Goal: Task Accomplishment & Management: Manage account settings

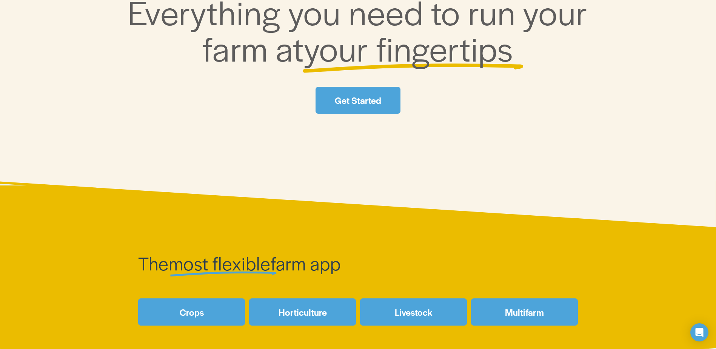
scroll to position [227, 0]
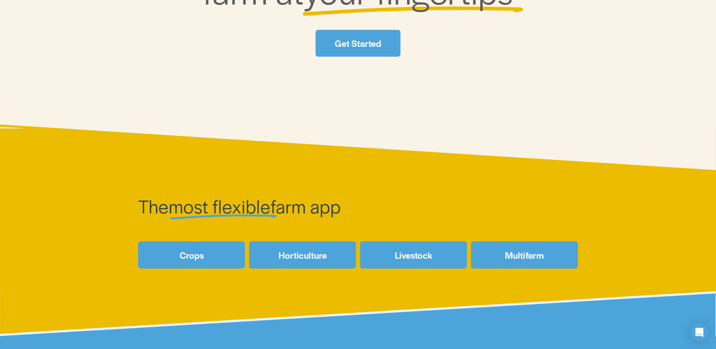
click at [188, 259] on link "Crops" at bounding box center [191, 254] width 107 height 27
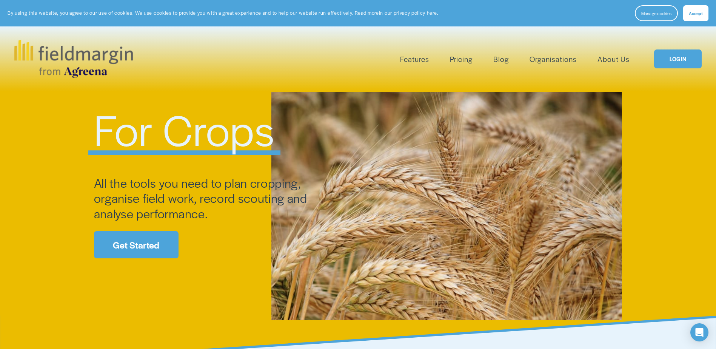
click at [128, 250] on link "Get Started" at bounding box center [136, 244] width 85 height 27
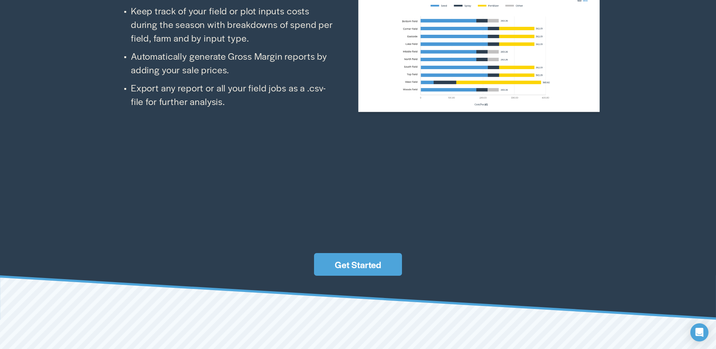
scroll to position [2341, 0]
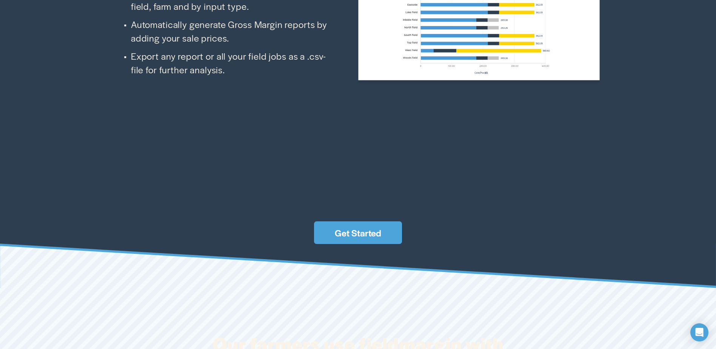
click at [353, 234] on link "Get Started" at bounding box center [358, 232] width 88 height 23
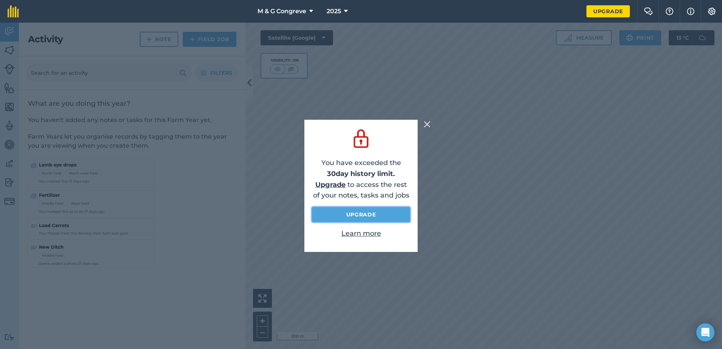
click at [378, 213] on link "Upgrade" at bounding box center [361, 214] width 98 height 15
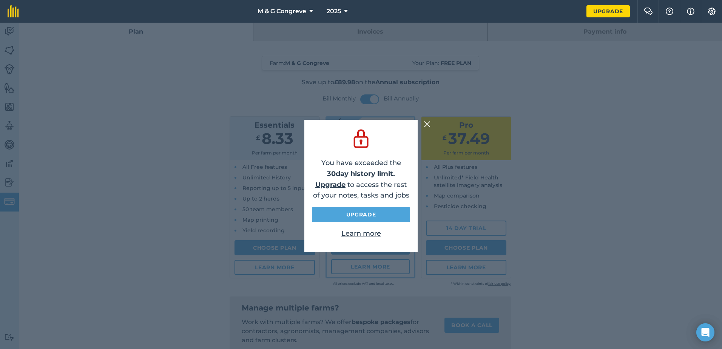
click at [428, 122] on img at bounding box center [427, 124] width 7 height 9
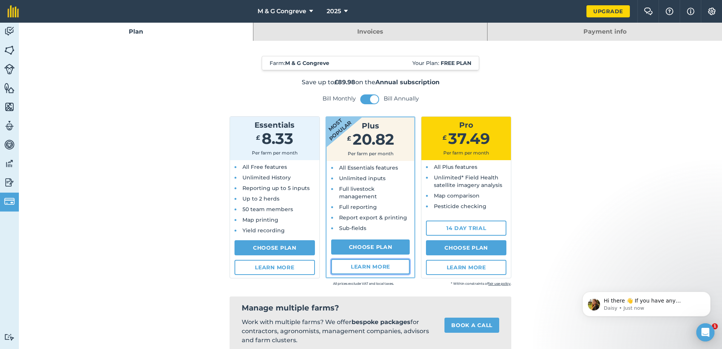
click at [358, 267] on link "Learn more" at bounding box center [370, 266] width 79 height 15
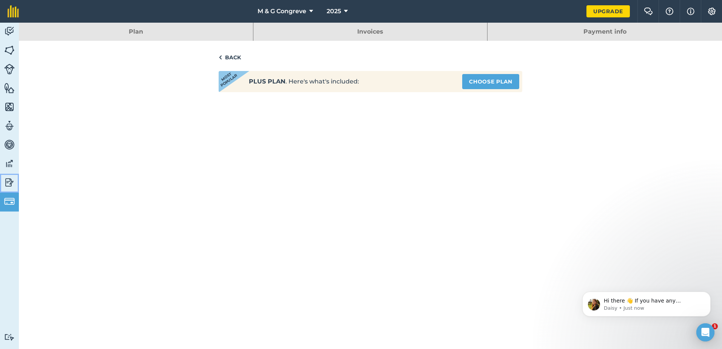
click at [9, 180] on img at bounding box center [9, 182] width 11 height 11
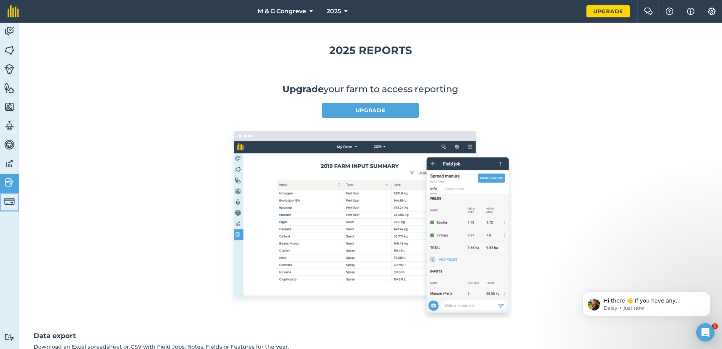
click at [10, 196] on img at bounding box center [9, 201] width 11 height 11
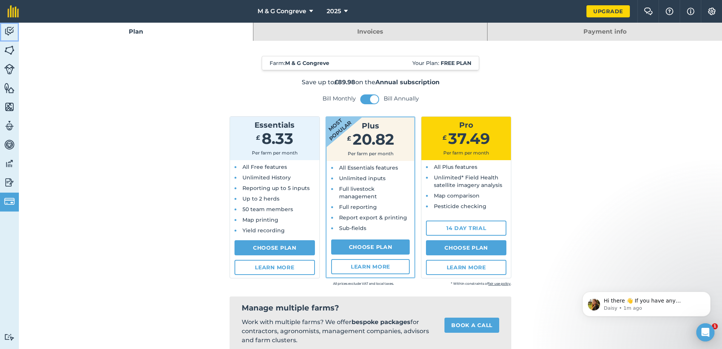
click at [7, 32] on img at bounding box center [9, 31] width 11 height 11
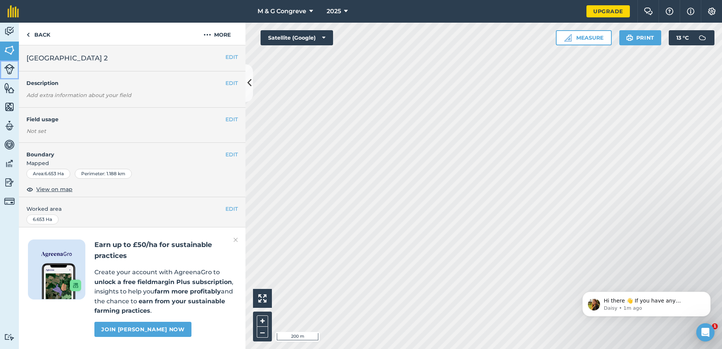
click at [9, 70] on img at bounding box center [9, 69] width 11 height 11
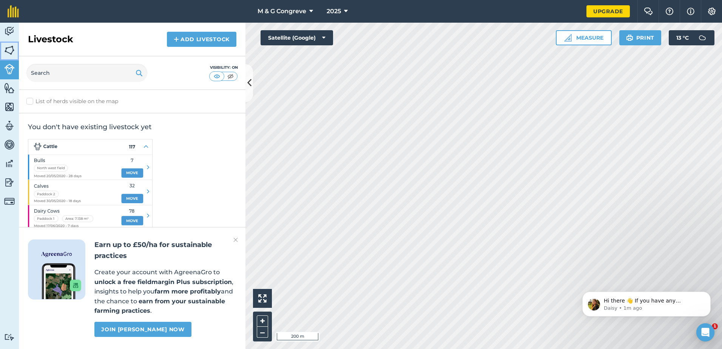
click at [11, 45] on img at bounding box center [9, 50] width 11 height 11
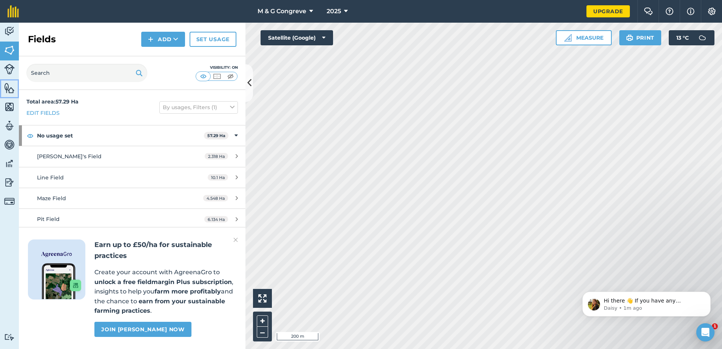
click at [11, 87] on img at bounding box center [9, 87] width 11 height 11
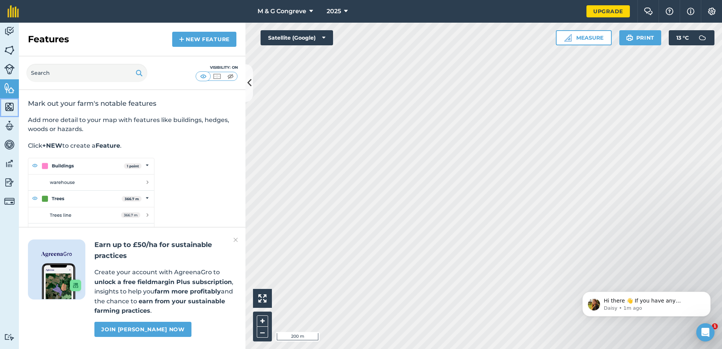
click at [10, 105] on img at bounding box center [9, 106] width 11 height 11
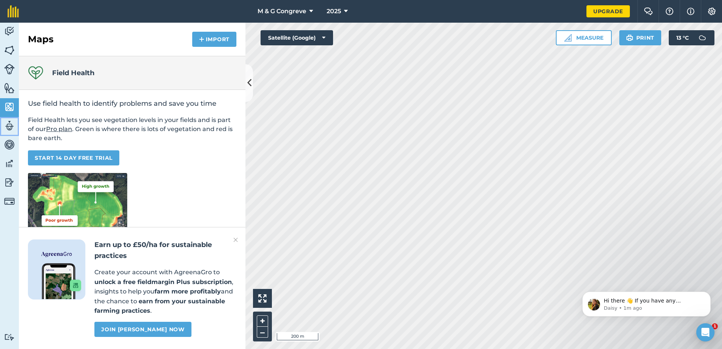
click at [9, 126] on img at bounding box center [9, 125] width 11 height 11
select select "MEMBER"
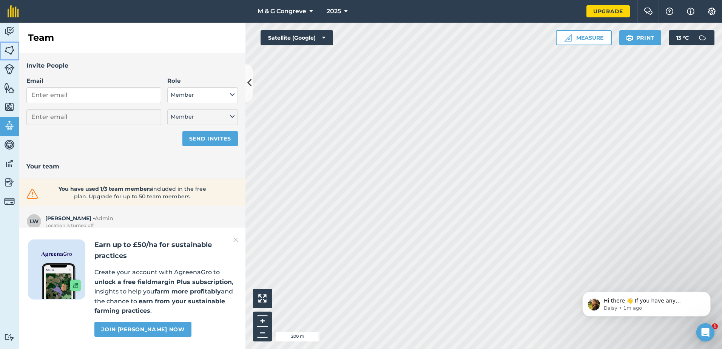
click at [14, 49] on img at bounding box center [9, 50] width 11 height 11
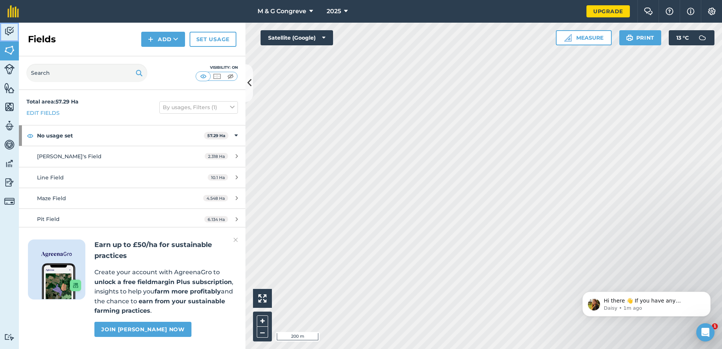
click at [14, 27] on img at bounding box center [9, 31] width 11 height 11
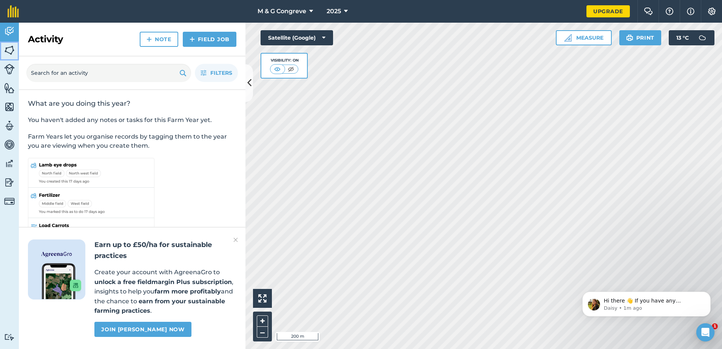
click at [9, 50] on img at bounding box center [9, 50] width 11 height 11
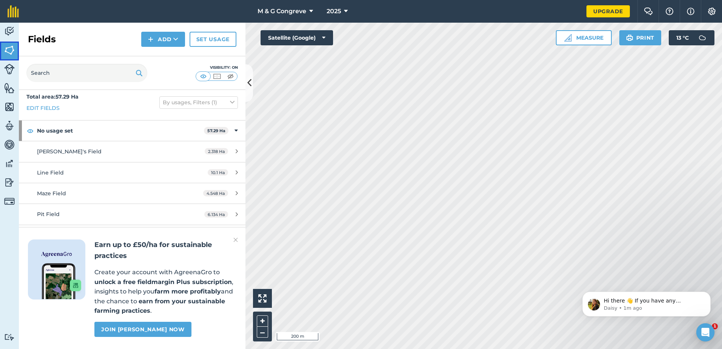
scroll to position [6, 0]
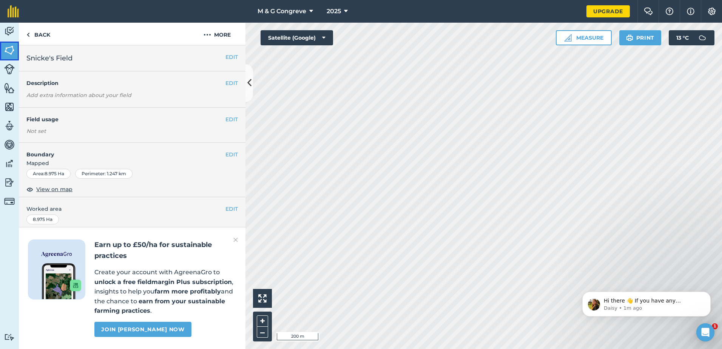
click at [5, 47] on img at bounding box center [9, 50] width 11 height 11
click at [228, 84] on button "EDIT" at bounding box center [231, 83] width 12 height 8
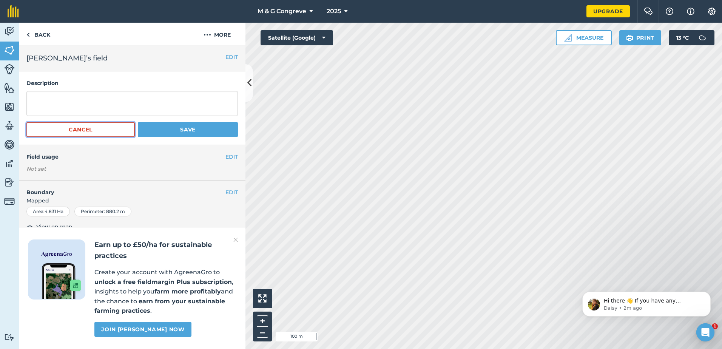
click at [106, 134] on button "Cancel" at bounding box center [80, 129] width 108 height 15
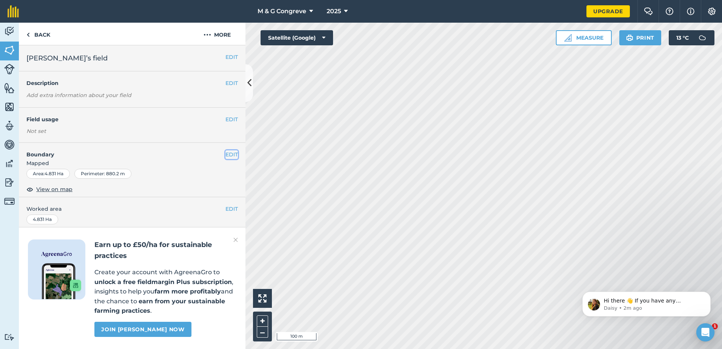
click at [225, 152] on button "EDIT" at bounding box center [231, 154] width 12 height 8
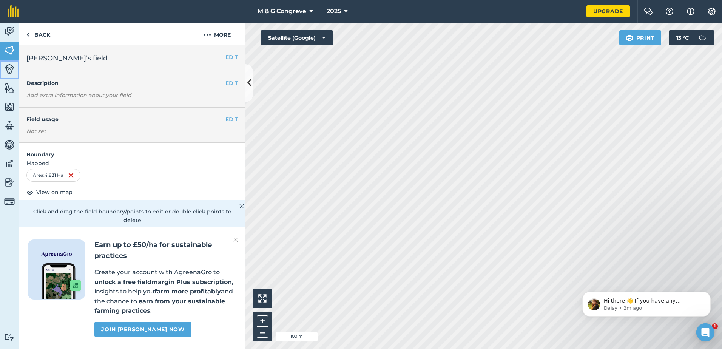
click at [9, 67] on img at bounding box center [9, 69] width 11 height 11
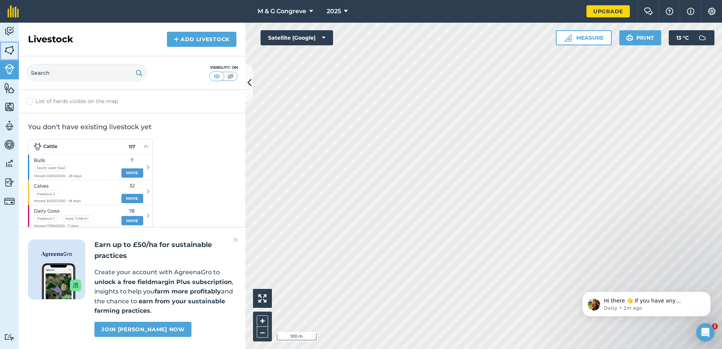
click at [9, 49] on img at bounding box center [9, 50] width 11 height 11
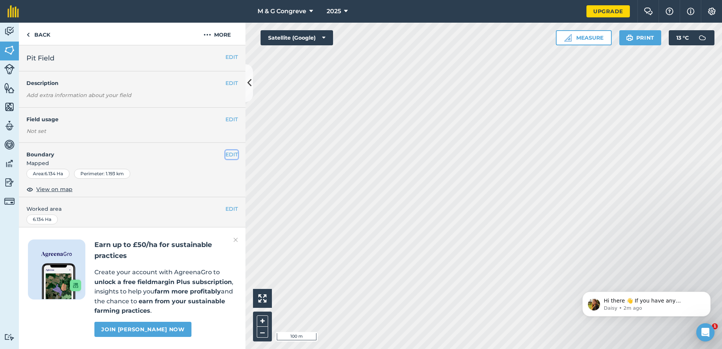
click at [229, 153] on button "EDIT" at bounding box center [231, 154] width 12 height 8
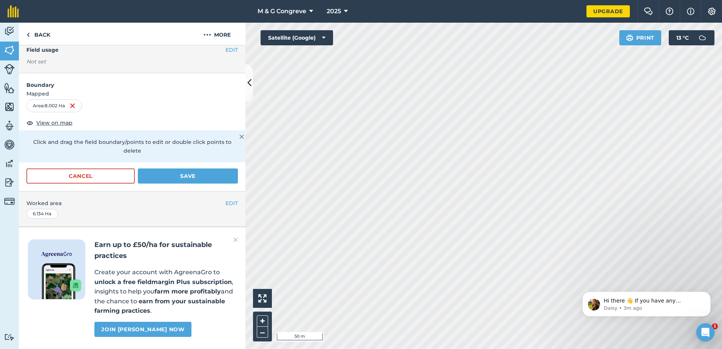
scroll to position [91, 0]
click at [188, 168] on button "Save" at bounding box center [188, 175] width 100 height 15
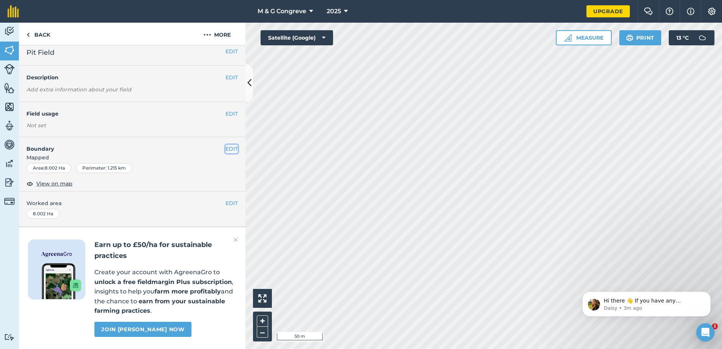
click at [225, 145] on button "EDIT" at bounding box center [231, 149] width 12 height 8
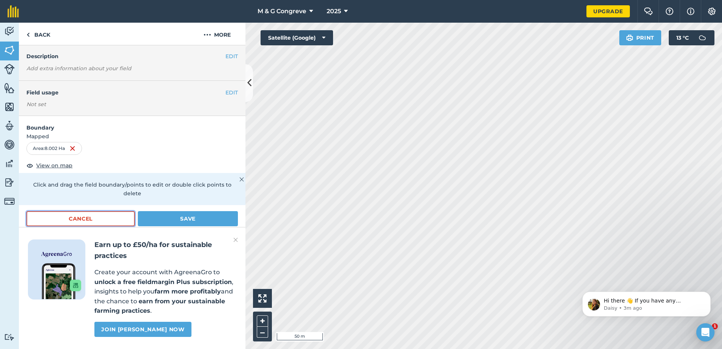
click at [118, 217] on button "Cancel" at bounding box center [80, 218] width 108 height 15
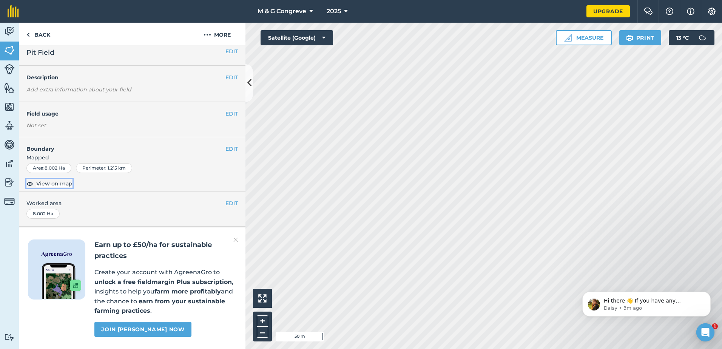
click at [58, 179] on span "View on map" at bounding box center [54, 183] width 36 height 8
click at [59, 179] on span "View on map" at bounding box center [54, 183] width 36 height 8
click at [227, 145] on button "EDIT" at bounding box center [231, 149] width 12 height 8
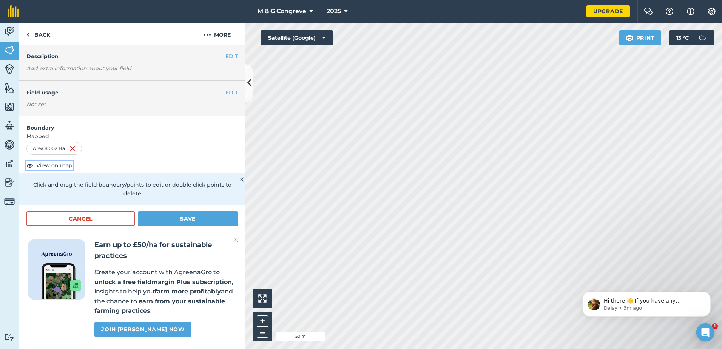
click at [49, 165] on span "View on map" at bounding box center [54, 165] width 36 height 8
click at [100, 215] on button "Cancel" at bounding box center [80, 218] width 108 height 15
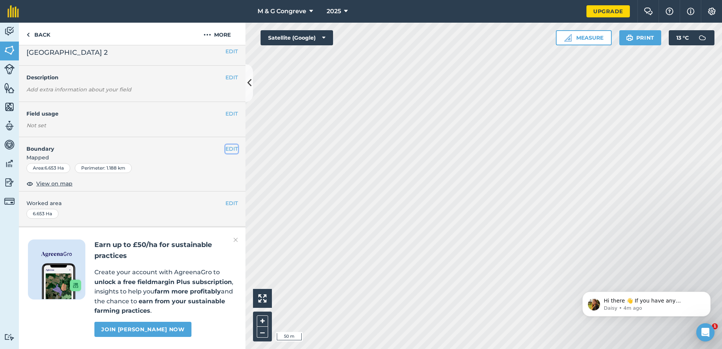
click at [231, 145] on button "EDIT" at bounding box center [231, 149] width 12 height 8
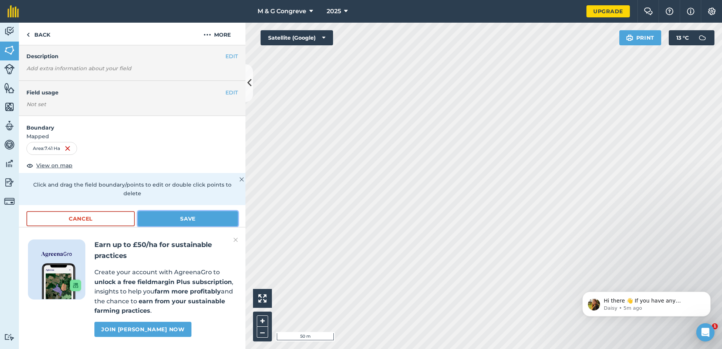
click at [183, 216] on button "Save" at bounding box center [188, 218] width 100 height 15
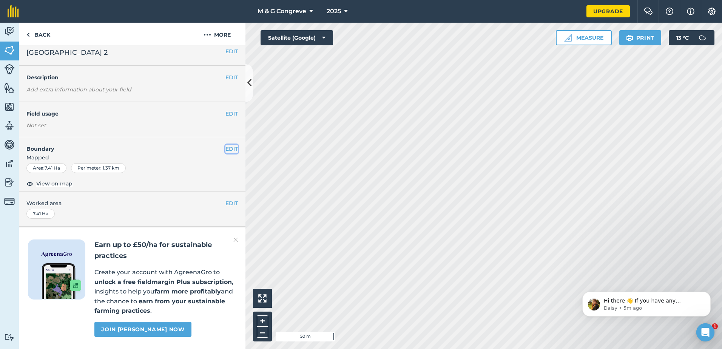
click at [225, 145] on button "EDIT" at bounding box center [231, 149] width 12 height 8
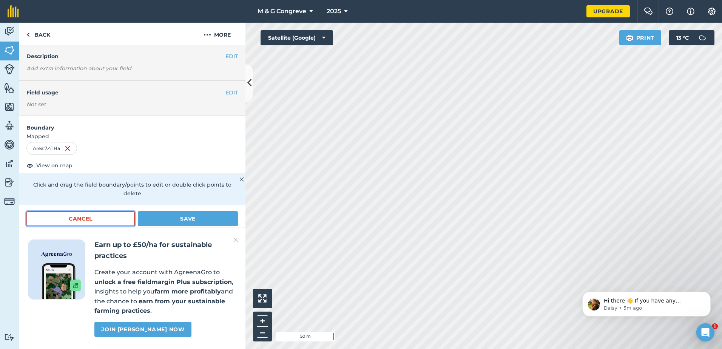
click at [116, 219] on button "Cancel" at bounding box center [80, 218] width 108 height 15
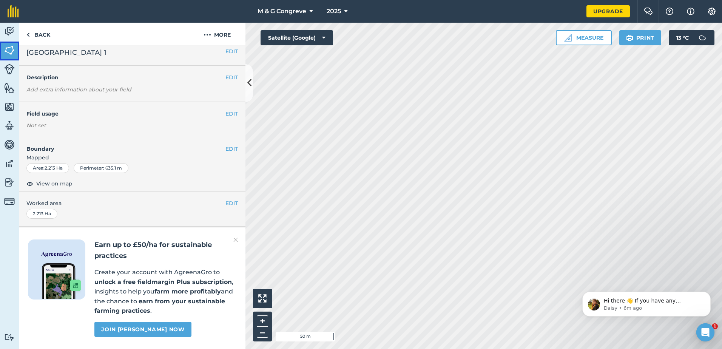
click at [12, 53] on img at bounding box center [9, 50] width 11 height 11
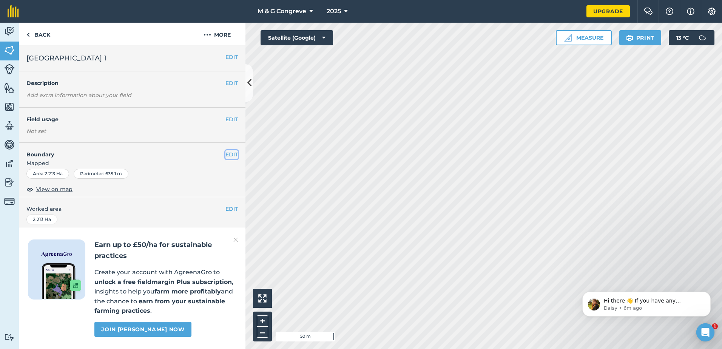
click at [228, 155] on button "EDIT" at bounding box center [231, 154] width 12 height 8
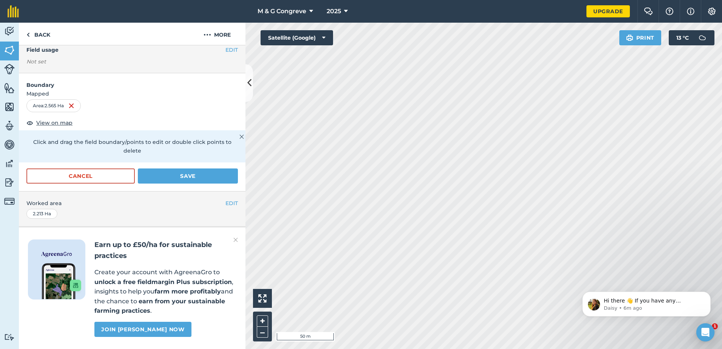
scroll to position [76, 0]
click at [209, 168] on button "Save" at bounding box center [188, 175] width 100 height 15
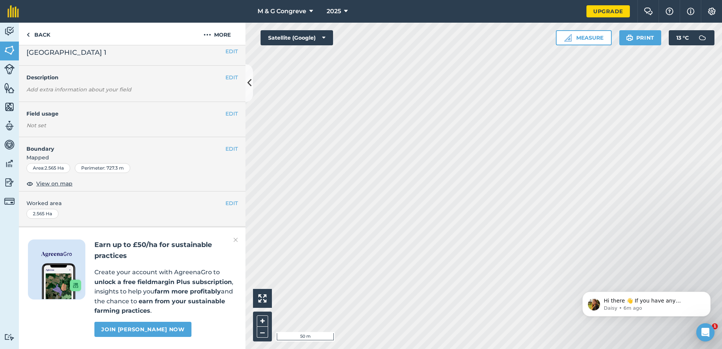
scroll to position [27, 0]
click at [10, 49] on img at bounding box center [9, 50] width 11 height 11
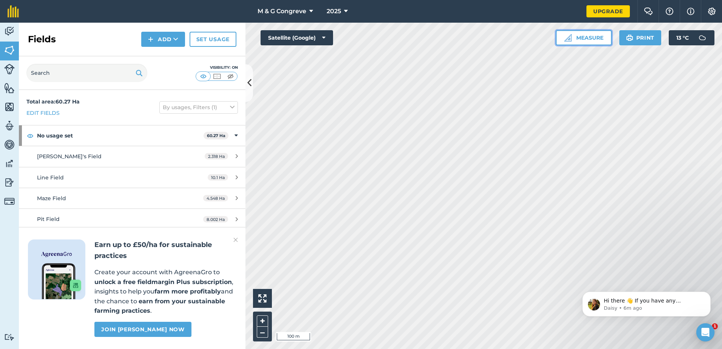
click at [582, 39] on button "Measure" at bounding box center [584, 37] width 56 height 15
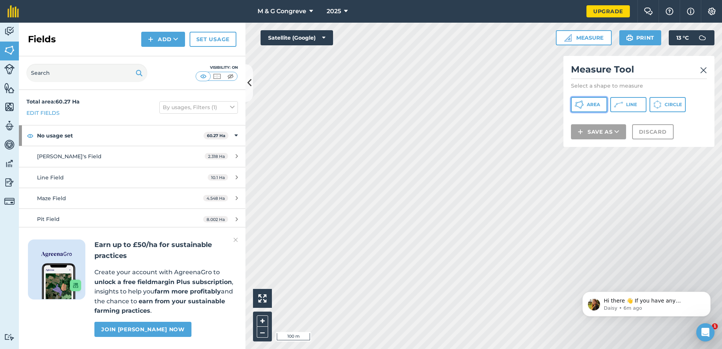
click at [598, 106] on span "Area" at bounding box center [593, 105] width 13 height 6
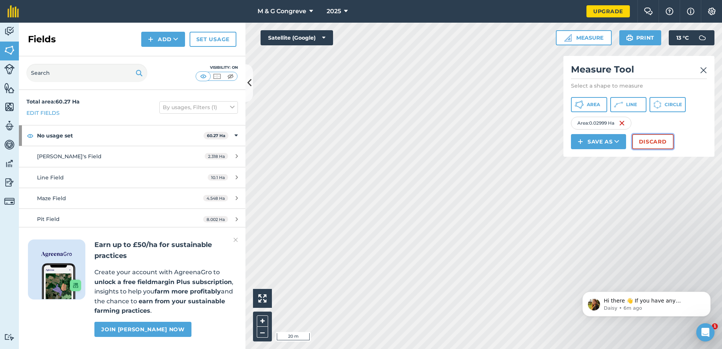
click at [658, 143] on button "Discard" at bounding box center [653, 141] width 42 height 15
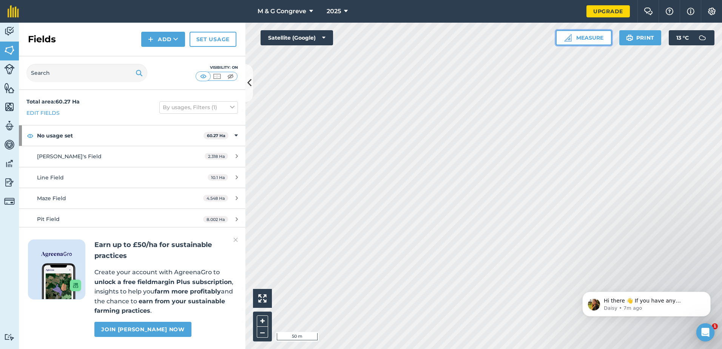
click at [591, 38] on button "Measure" at bounding box center [584, 37] width 56 height 15
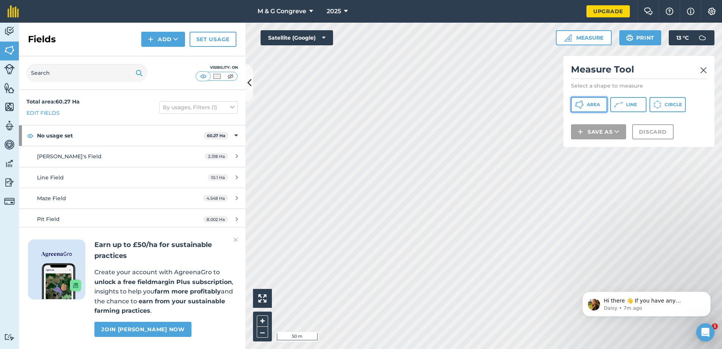
click at [598, 107] on span "Area" at bounding box center [593, 105] width 13 height 6
click at [704, 71] on img at bounding box center [703, 70] width 7 height 9
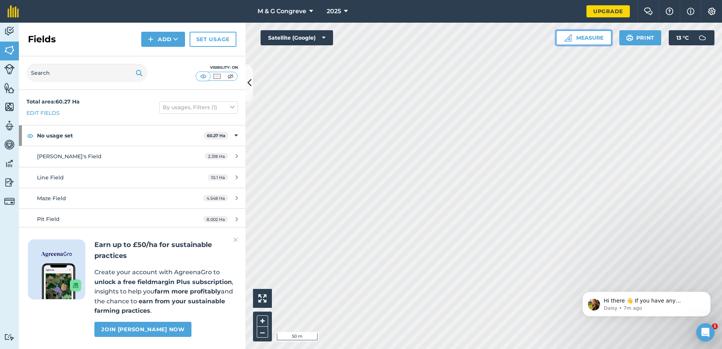
click at [583, 39] on button "Measure" at bounding box center [584, 37] width 56 height 15
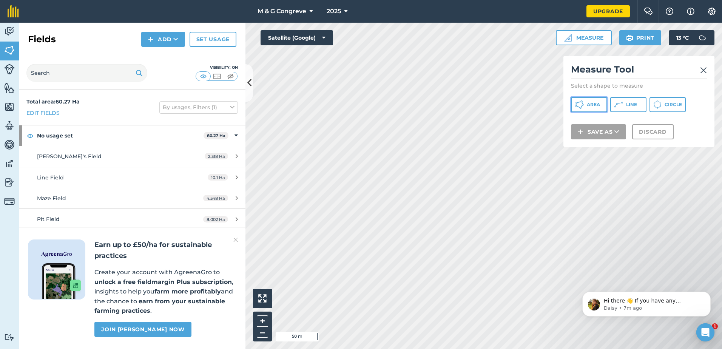
click at [597, 107] on span "Area" at bounding box center [593, 105] width 13 height 6
click at [556, 112] on div "Click to start drawing i 50 m + – Satellite (Google) Measure Measure Tool Selec…" at bounding box center [483, 186] width 476 height 326
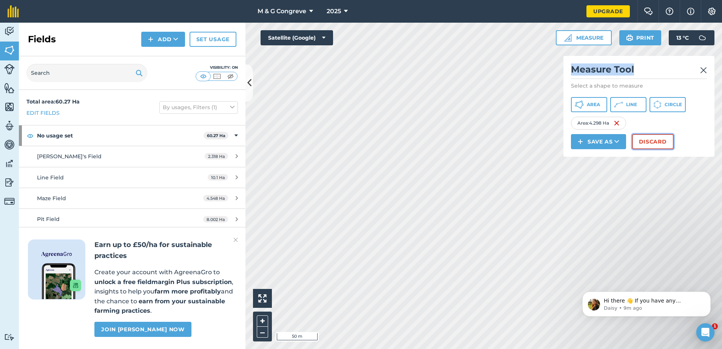
click at [655, 143] on button "Discard" at bounding box center [653, 141] width 42 height 15
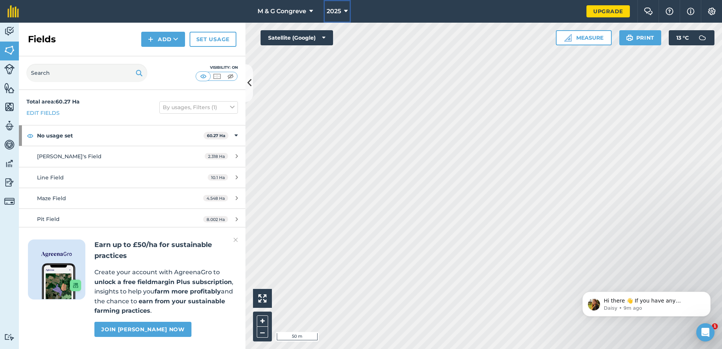
click at [347, 9] on icon at bounding box center [346, 11] width 4 height 9
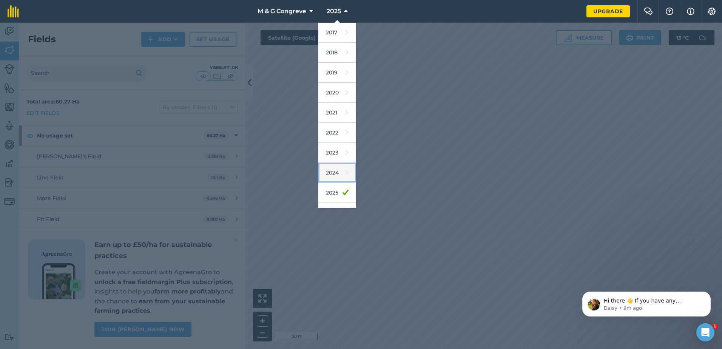
click at [334, 173] on link "2024" at bounding box center [337, 173] width 38 height 20
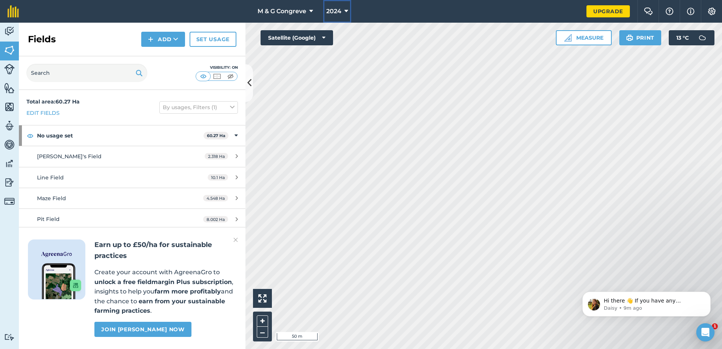
click at [346, 11] on icon at bounding box center [346, 11] width 4 height 9
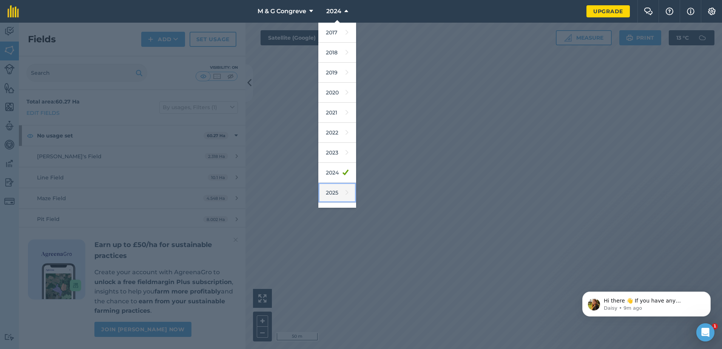
click at [336, 191] on link "2025" at bounding box center [337, 193] width 38 height 20
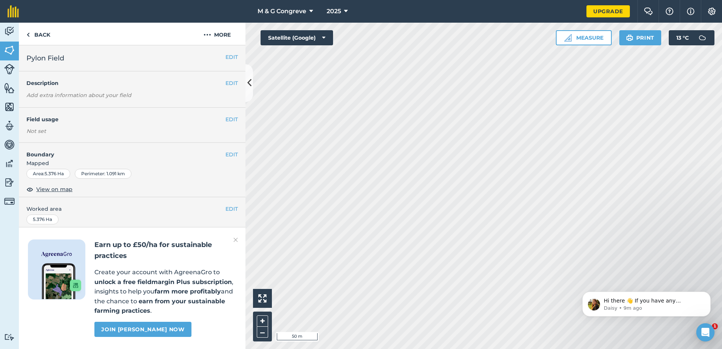
click at [57, 96] on em "Add extra information about your field" at bounding box center [78, 95] width 105 height 7
click at [227, 80] on button "EDIT" at bounding box center [231, 83] width 12 height 8
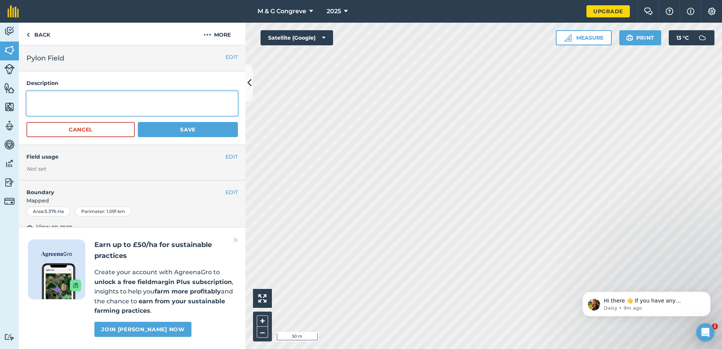
click at [85, 105] on textarea at bounding box center [131, 103] width 211 height 25
type textarea "Veg"
click at [176, 128] on button "Save" at bounding box center [188, 129] width 100 height 15
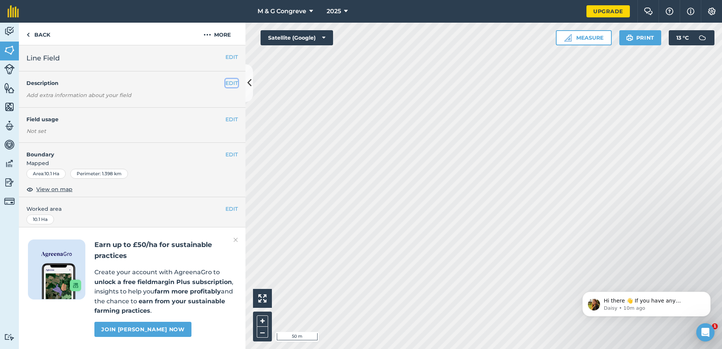
click at [226, 82] on button "EDIT" at bounding box center [231, 83] width 12 height 8
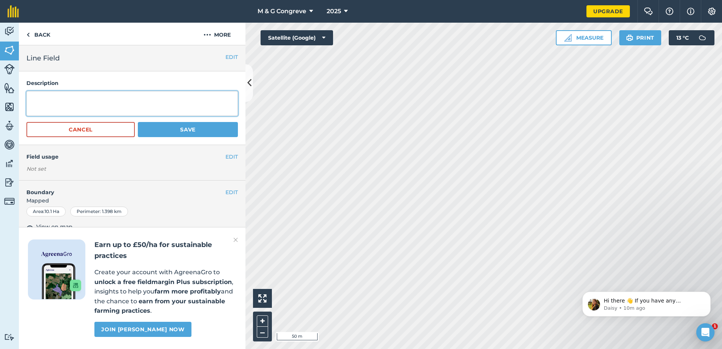
click at [188, 102] on textarea at bounding box center [131, 103] width 211 height 25
type textarea "Veg"
click at [186, 128] on button "Save" at bounding box center [188, 129] width 100 height 15
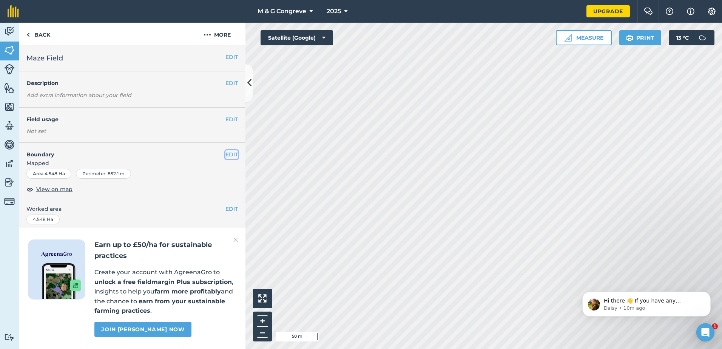
click at [227, 154] on button "EDIT" at bounding box center [231, 154] width 12 height 8
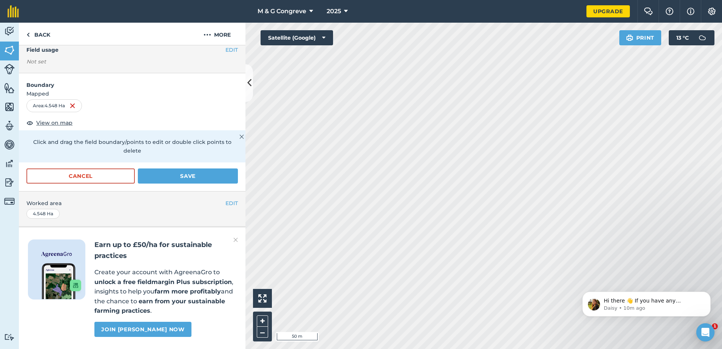
scroll to position [91, 0]
click at [160, 168] on button "Save" at bounding box center [188, 175] width 100 height 15
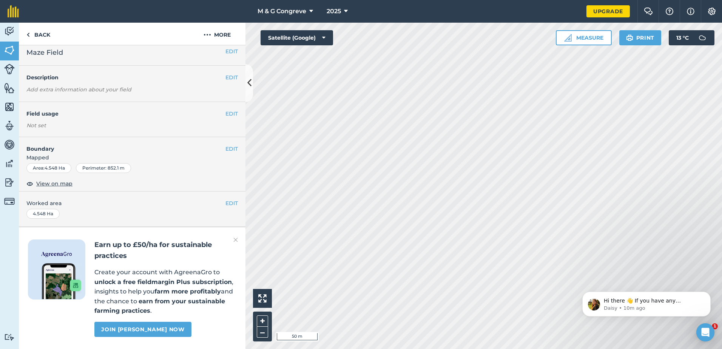
scroll to position [27, 0]
click at [595, 39] on button "Measure" at bounding box center [584, 37] width 56 height 15
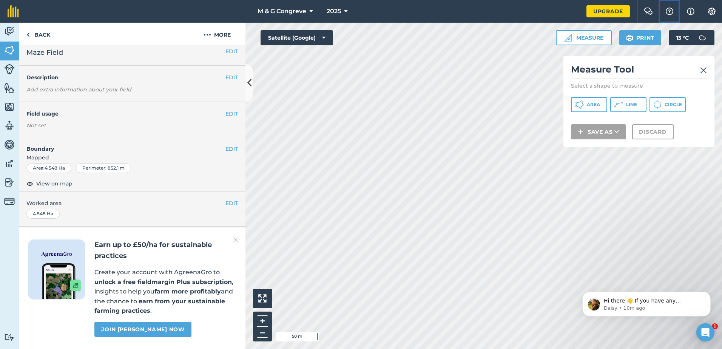
click at [671, 9] on img at bounding box center [669, 12] width 9 height 8
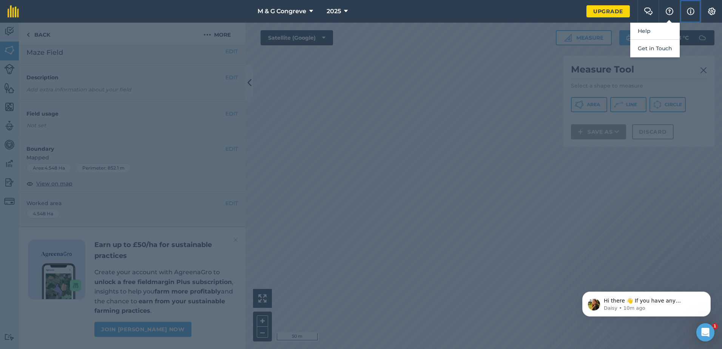
click at [690, 10] on img at bounding box center [691, 11] width 8 height 9
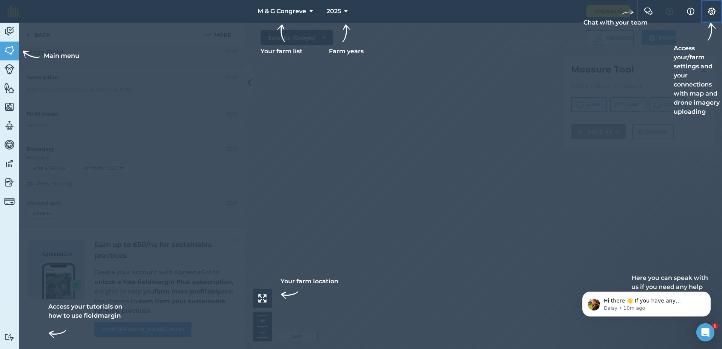
click at [712, 9] on img at bounding box center [711, 12] width 9 height 8
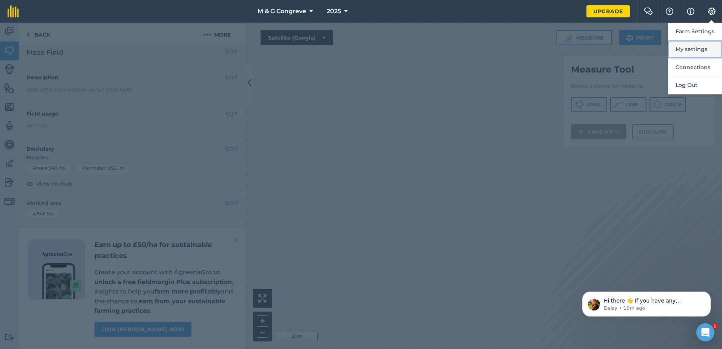
click at [687, 48] on button "My settings" at bounding box center [695, 49] width 54 height 18
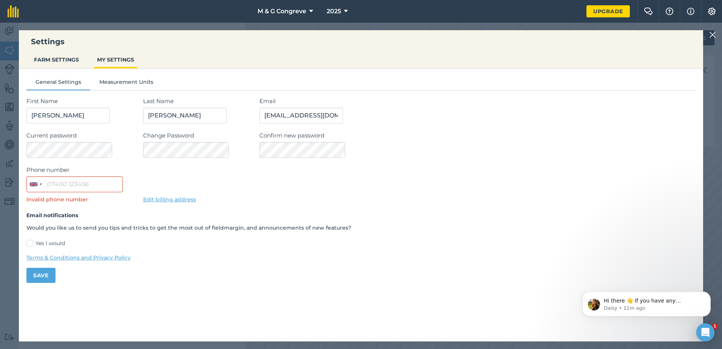
click at [712, 34] on img at bounding box center [712, 34] width 7 height 9
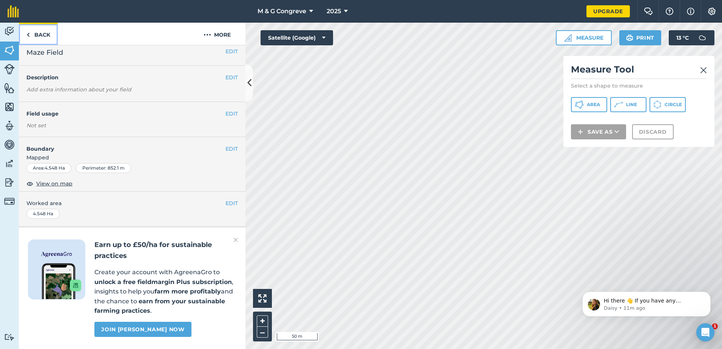
click at [29, 33] on img at bounding box center [27, 34] width 3 height 9
click at [36, 34] on link "Back" at bounding box center [38, 34] width 39 height 22
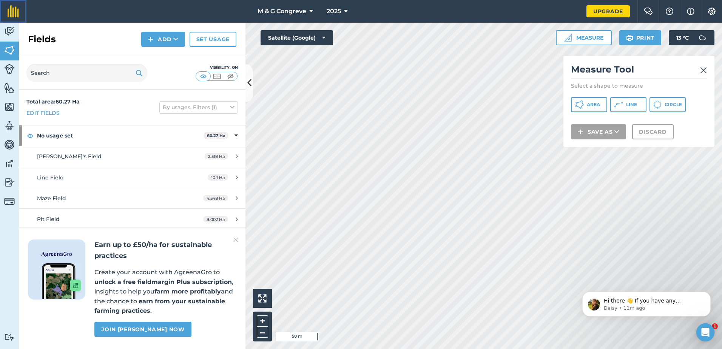
click at [15, 12] on img at bounding box center [13, 11] width 11 height 12
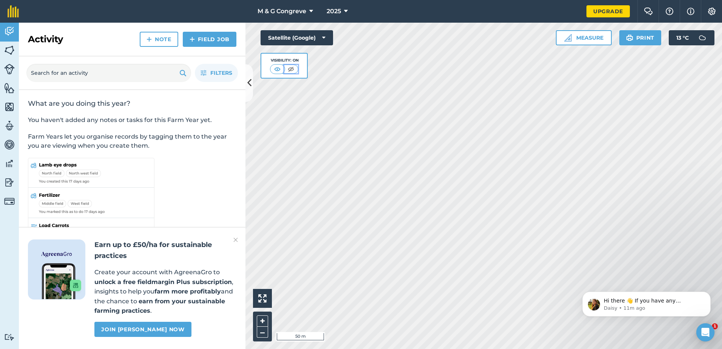
click at [287, 70] on img at bounding box center [290, 69] width 9 height 8
click at [288, 69] on img at bounding box center [291, 69] width 9 height 8
click at [279, 71] on img at bounding box center [277, 69] width 9 height 8
click at [683, 38] on span "13 ° C" at bounding box center [682, 37] width 12 height 15
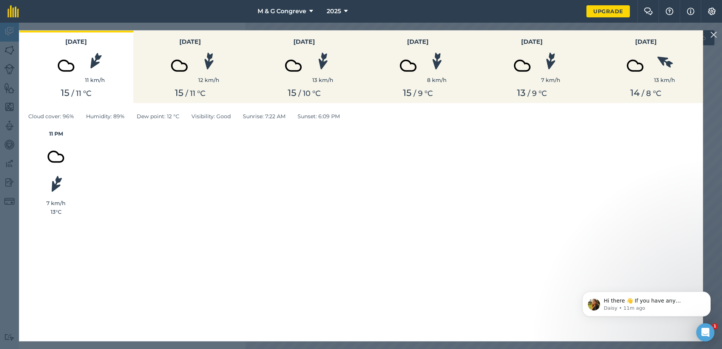
click at [516, 183] on div "11 PM 7 km/h 13 ° C" at bounding box center [360, 172] width 665 height 86
click at [713, 35] on img at bounding box center [713, 34] width 7 height 9
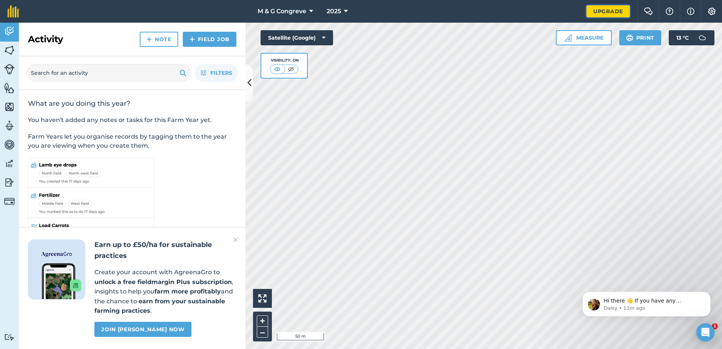
click at [612, 12] on link "Upgrade" at bounding box center [607, 11] width 43 height 12
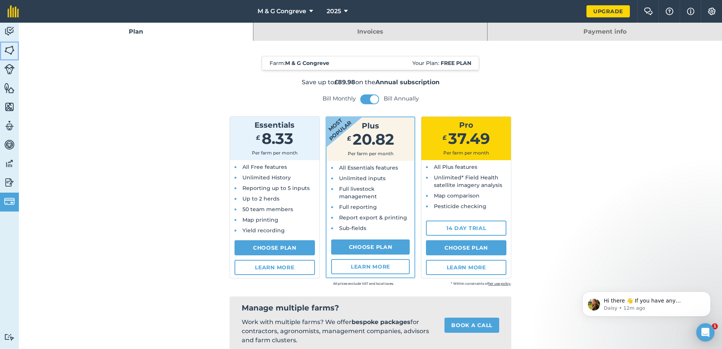
click at [13, 49] on img at bounding box center [9, 50] width 11 height 11
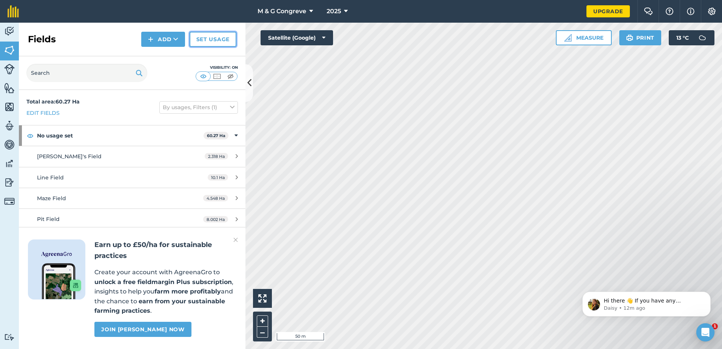
click at [206, 42] on link "Set usage" at bounding box center [213, 39] width 47 height 15
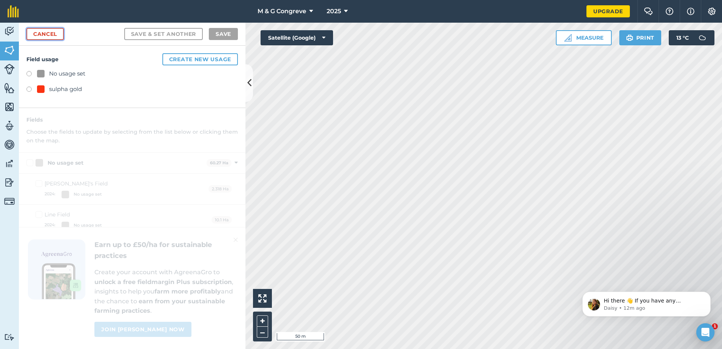
click at [51, 35] on link "Cancel" at bounding box center [44, 34] width 37 height 12
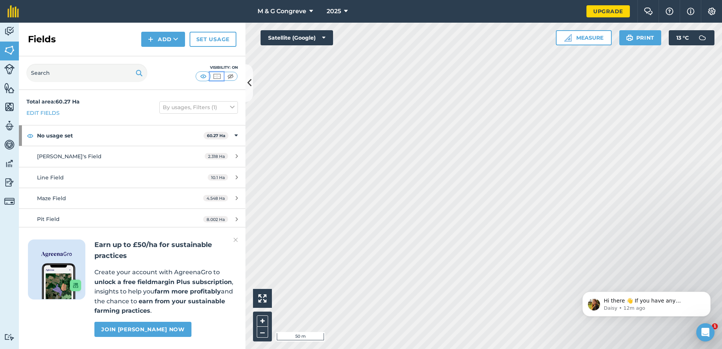
click at [217, 75] on img at bounding box center [216, 76] width 9 height 8
click at [201, 77] on img at bounding box center [203, 76] width 9 height 8
click at [214, 76] on img at bounding box center [216, 76] width 9 height 8
click at [233, 76] on img at bounding box center [230, 76] width 9 height 8
click at [218, 76] on img at bounding box center [216, 76] width 9 height 8
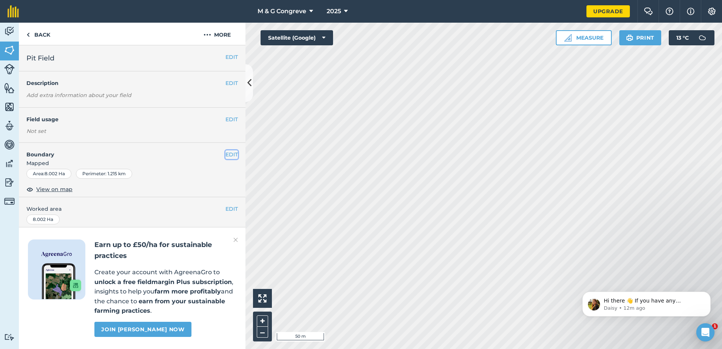
click at [227, 154] on button "EDIT" at bounding box center [231, 154] width 12 height 8
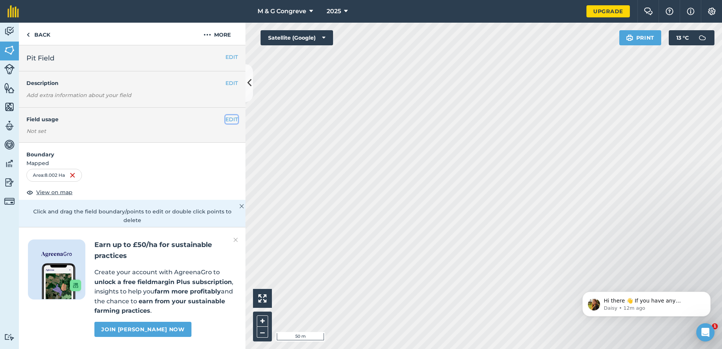
click at [227, 119] on button "EDIT" at bounding box center [231, 119] width 12 height 8
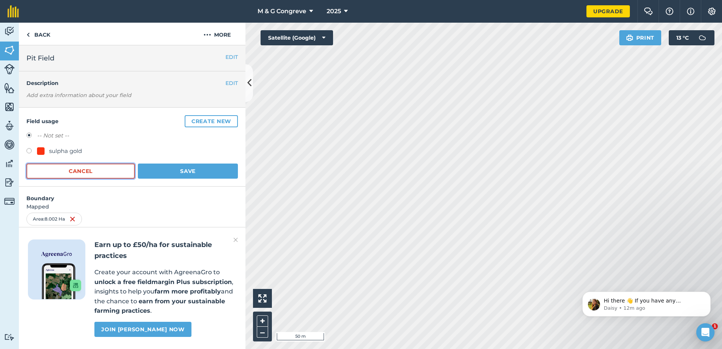
click at [104, 174] on button "Cancel" at bounding box center [80, 170] width 108 height 15
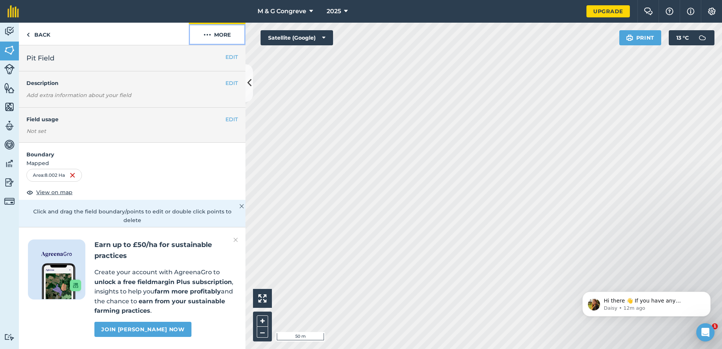
click at [220, 34] on button "More" at bounding box center [217, 34] width 57 height 22
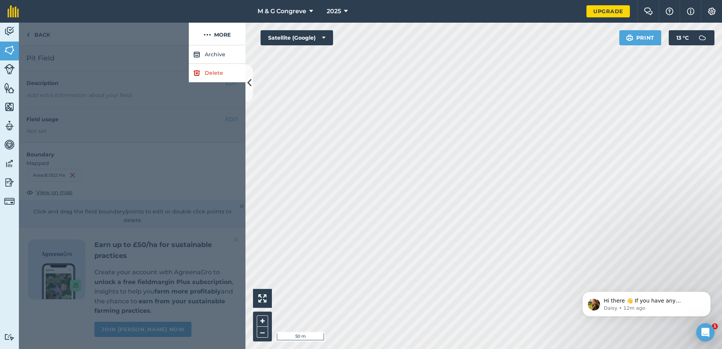
click at [135, 83] on div at bounding box center [132, 197] width 227 height 304
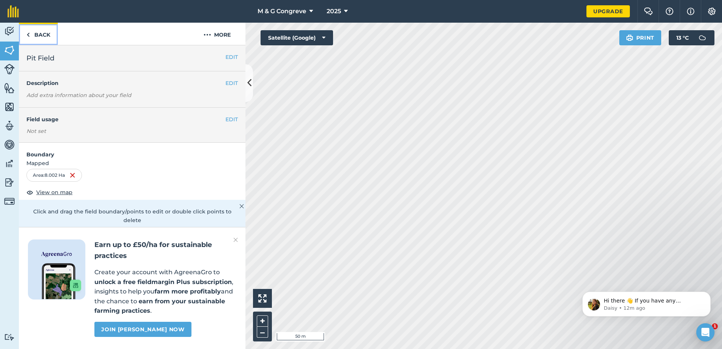
click at [44, 34] on link "Back" at bounding box center [38, 34] width 39 height 22
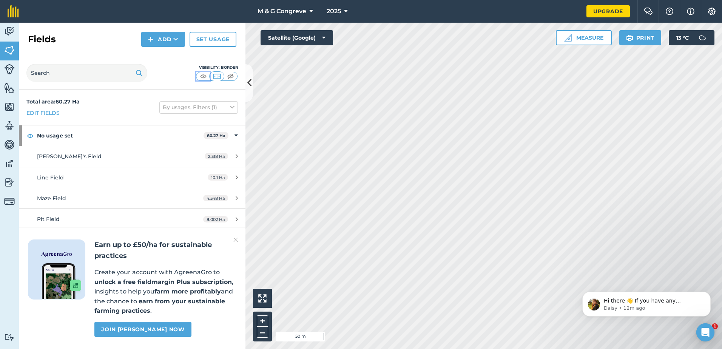
click at [201, 77] on img at bounding box center [203, 76] width 9 height 8
click at [219, 76] on img at bounding box center [216, 76] width 9 height 8
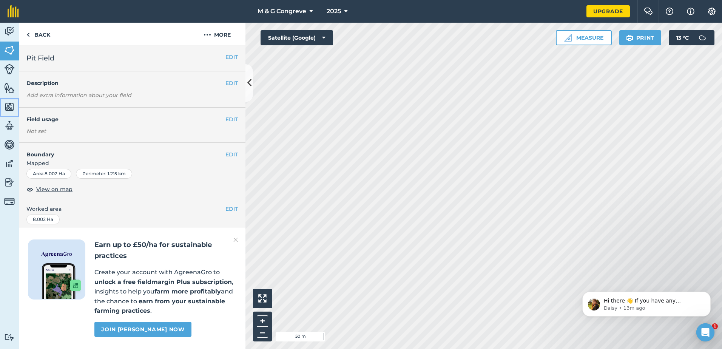
click at [9, 106] on img at bounding box center [9, 106] width 11 height 11
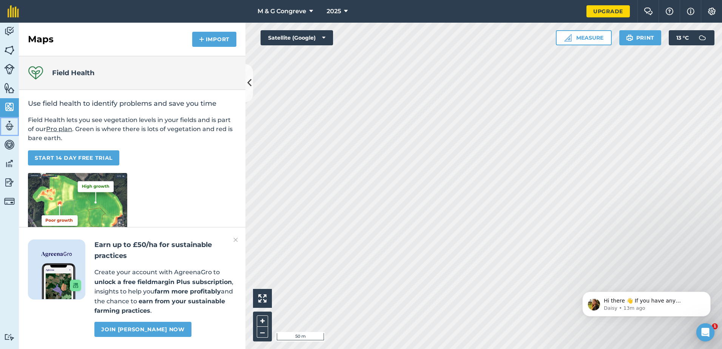
click at [6, 127] on img at bounding box center [9, 125] width 11 height 11
select select "MEMBER"
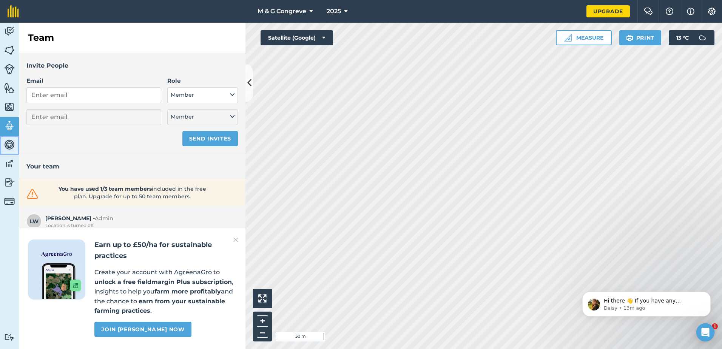
click at [9, 145] on img at bounding box center [9, 144] width 11 height 11
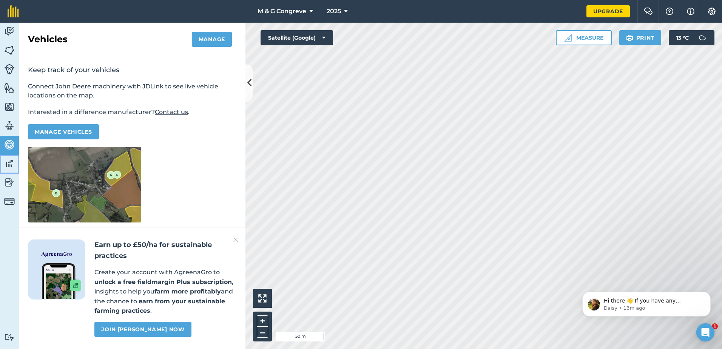
click at [12, 166] on img at bounding box center [9, 163] width 11 height 11
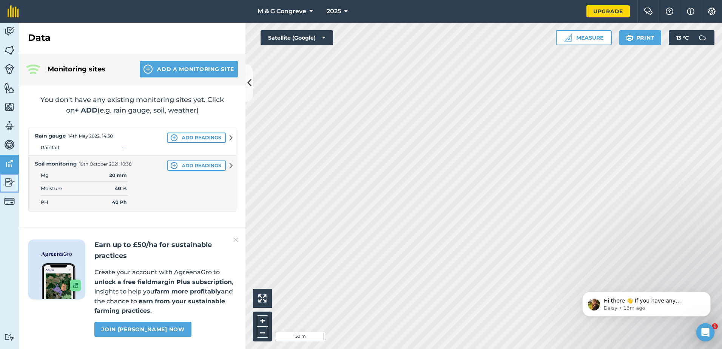
click at [8, 183] on img at bounding box center [9, 182] width 11 height 11
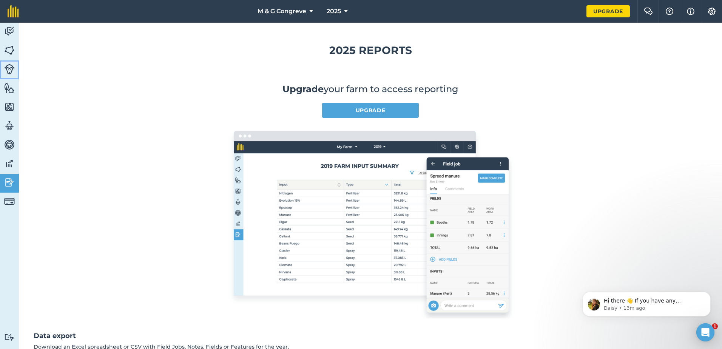
click at [10, 68] on img at bounding box center [9, 69] width 11 height 11
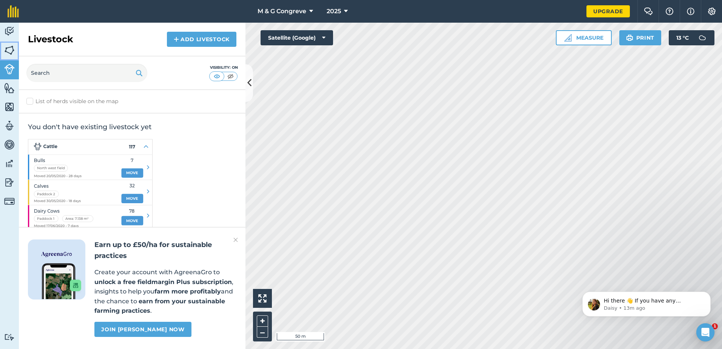
click at [12, 51] on img at bounding box center [9, 50] width 11 height 11
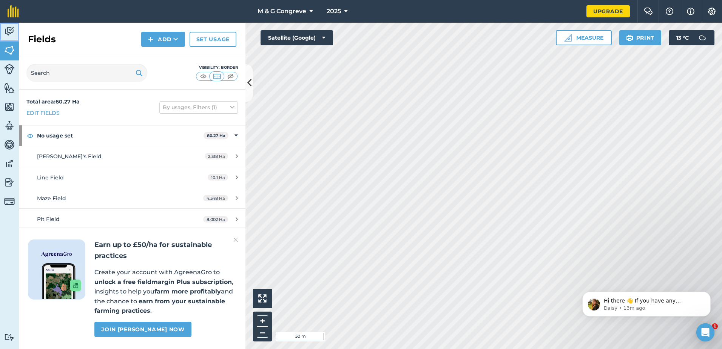
click at [13, 32] on img at bounding box center [9, 31] width 11 height 11
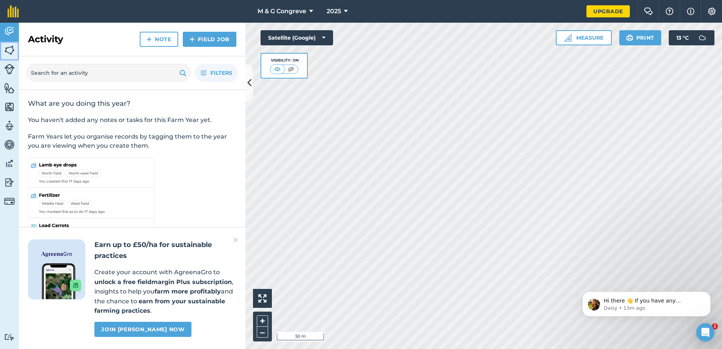
click at [13, 45] on img at bounding box center [9, 50] width 11 height 11
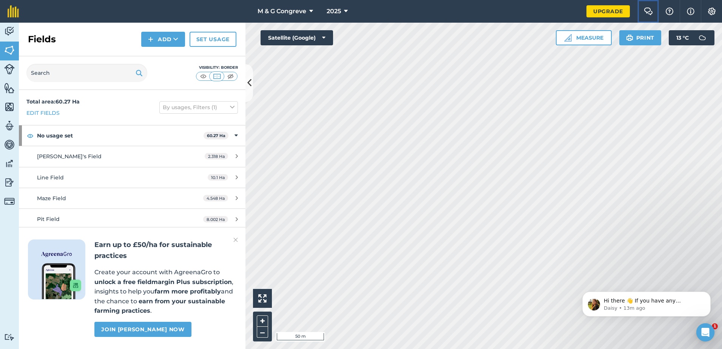
click at [649, 11] on img at bounding box center [648, 12] width 9 height 8
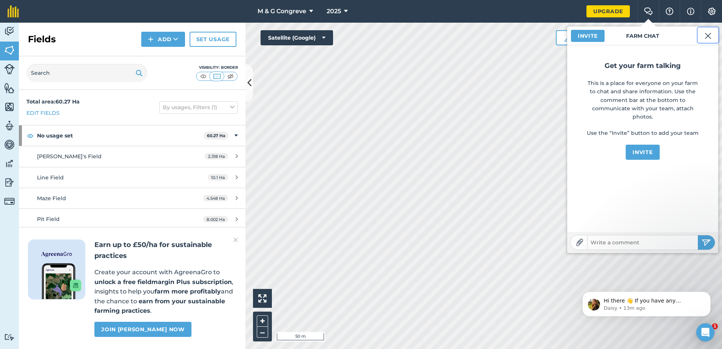
click at [710, 35] on img at bounding box center [707, 35] width 7 height 9
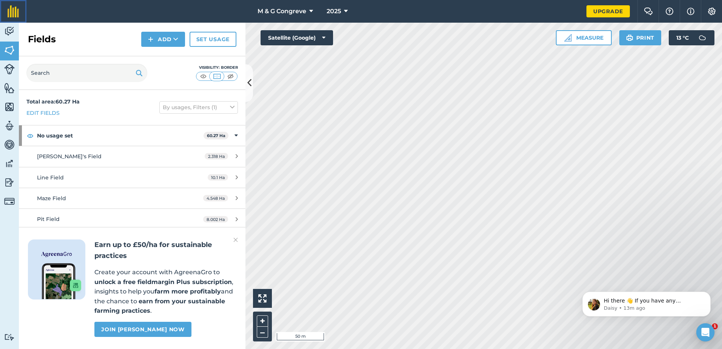
click at [14, 14] on img at bounding box center [13, 11] width 11 height 12
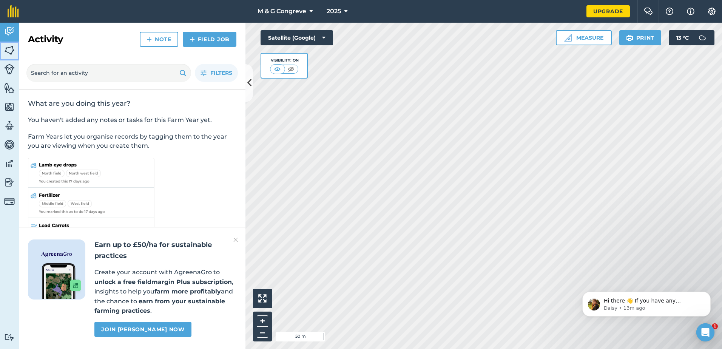
click at [11, 51] on img at bounding box center [9, 50] width 11 height 11
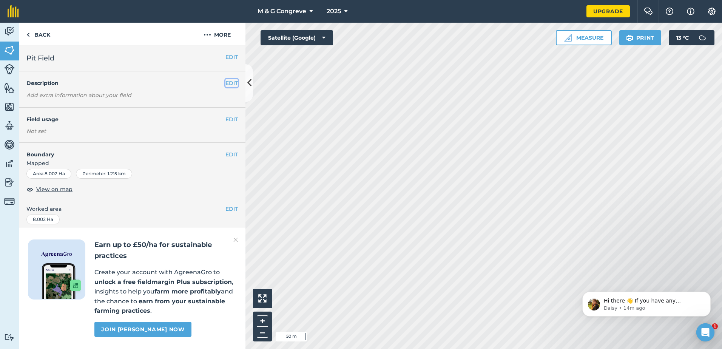
click at [227, 83] on button "EDIT" at bounding box center [231, 83] width 12 height 8
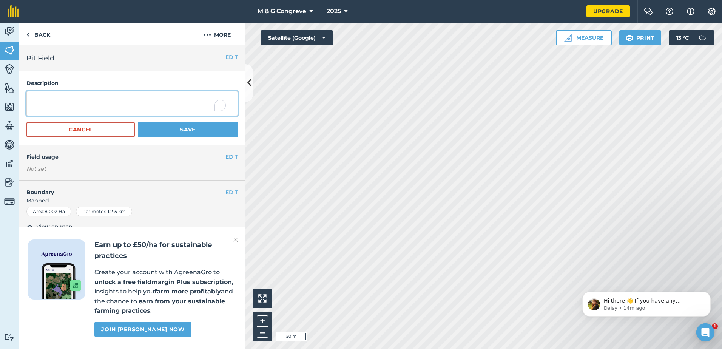
click at [92, 108] on textarea "To enrich screen reader interactions, please activate Accessibility in Grammarl…" at bounding box center [131, 103] width 211 height 25
type textarea "Wheat"
click at [154, 128] on button "Save" at bounding box center [188, 129] width 100 height 15
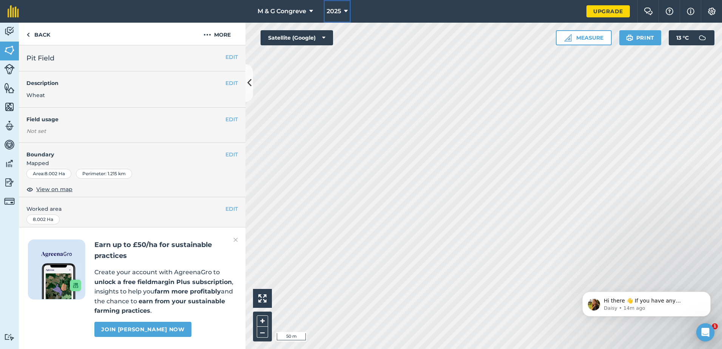
click at [346, 10] on icon at bounding box center [346, 11] width 4 height 9
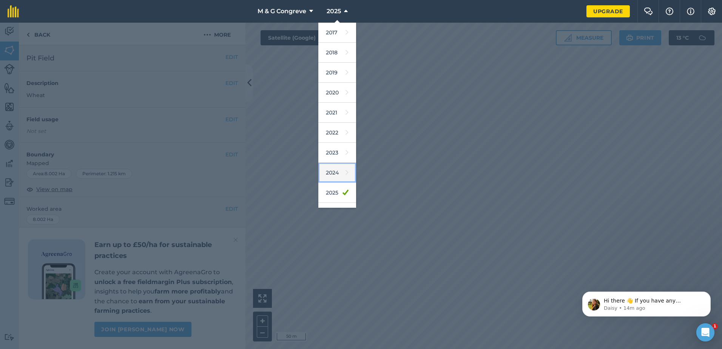
click at [339, 173] on link "2024" at bounding box center [337, 173] width 38 height 20
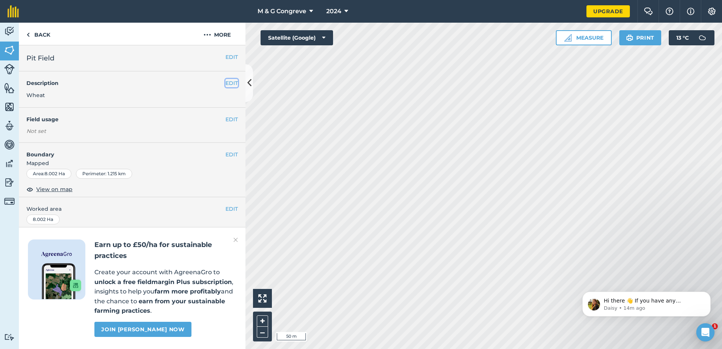
click at [230, 82] on button "EDIT" at bounding box center [231, 83] width 12 height 8
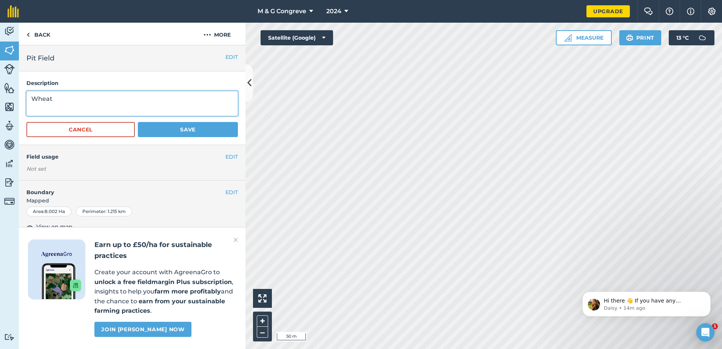
click at [45, 99] on textarea "Wheat" at bounding box center [131, 103] width 211 height 25
type textarea "Potatoes"
click at [178, 130] on button "Save" at bounding box center [188, 129] width 100 height 15
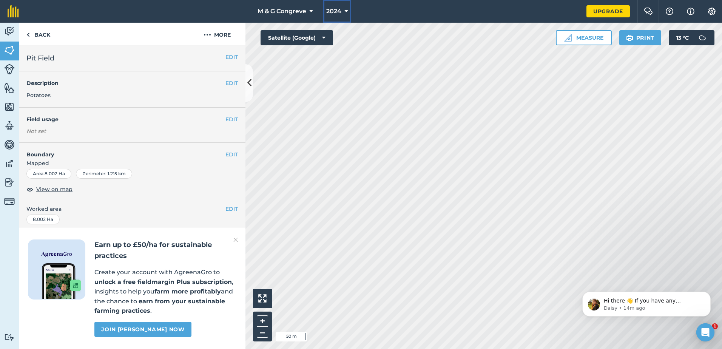
click at [347, 9] on icon at bounding box center [346, 11] width 4 height 9
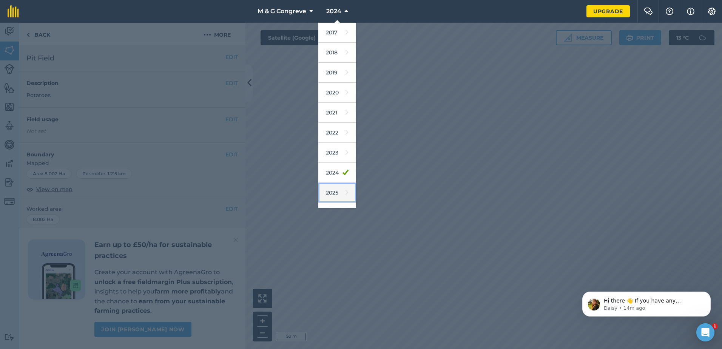
click at [331, 194] on link "2025" at bounding box center [337, 193] width 38 height 20
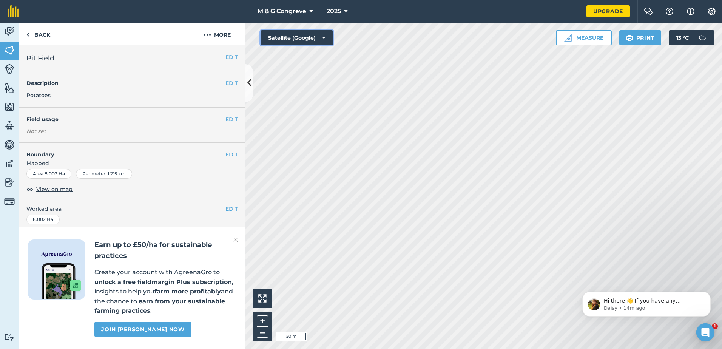
click at [323, 35] on icon at bounding box center [323, 38] width 3 height 8
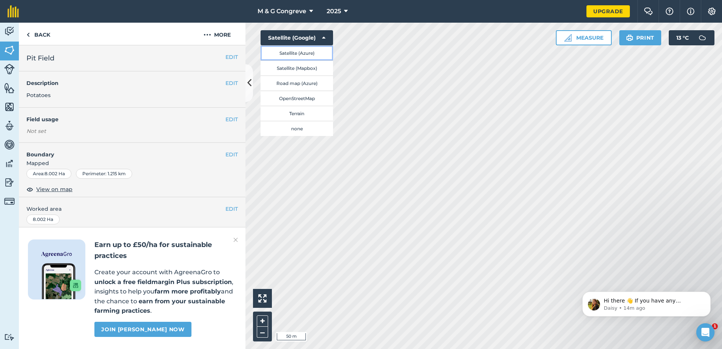
click at [284, 52] on button "Satellite (Azure)" at bounding box center [296, 52] width 72 height 15
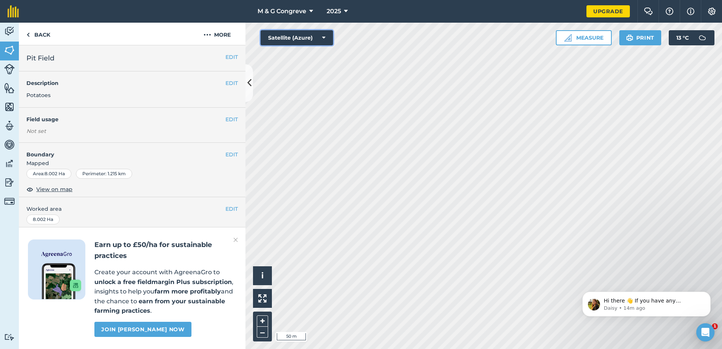
click at [322, 35] on icon at bounding box center [323, 38] width 3 height 8
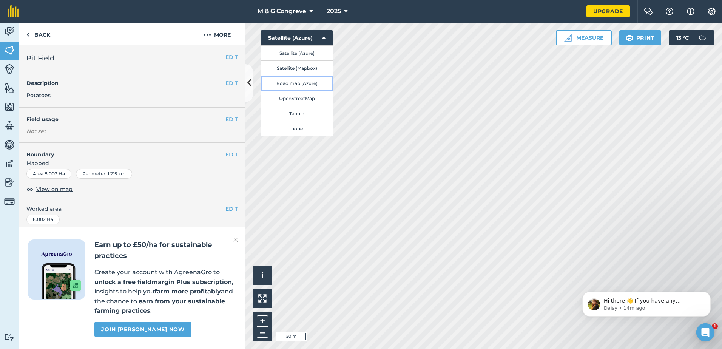
click at [294, 84] on button "Road map (Azure)" at bounding box center [296, 83] width 72 height 15
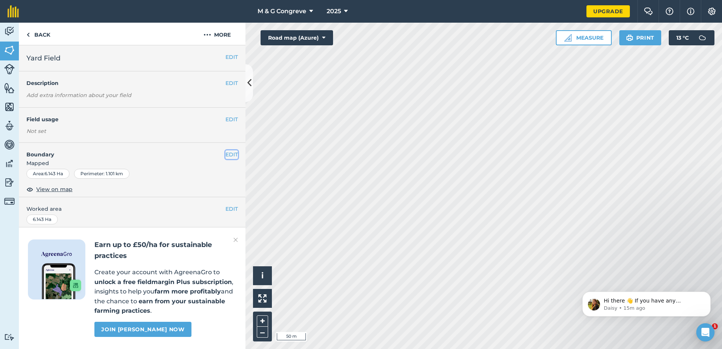
click at [227, 155] on button "EDIT" at bounding box center [231, 154] width 12 height 8
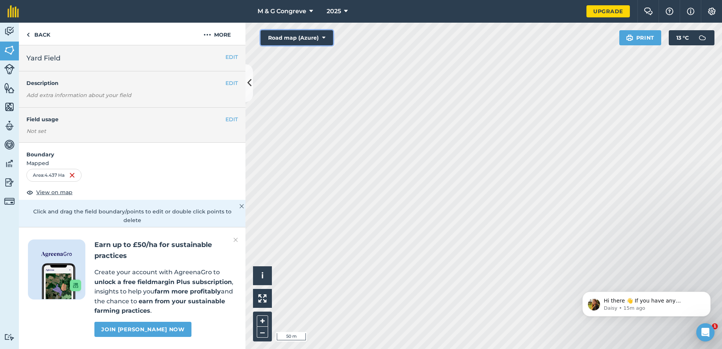
click at [324, 35] on icon at bounding box center [323, 38] width 3 height 8
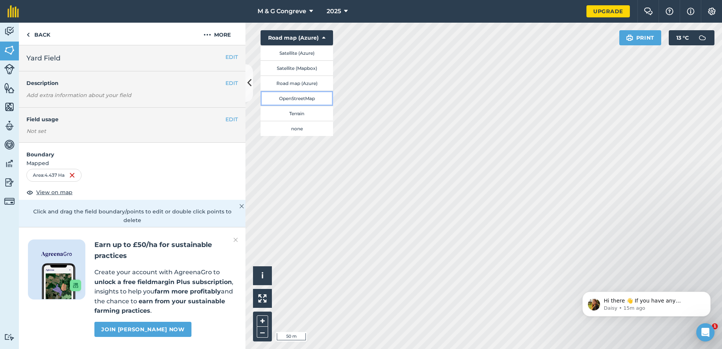
click at [294, 100] on button "OpenStreetMap" at bounding box center [296, 98] width 72 height 15
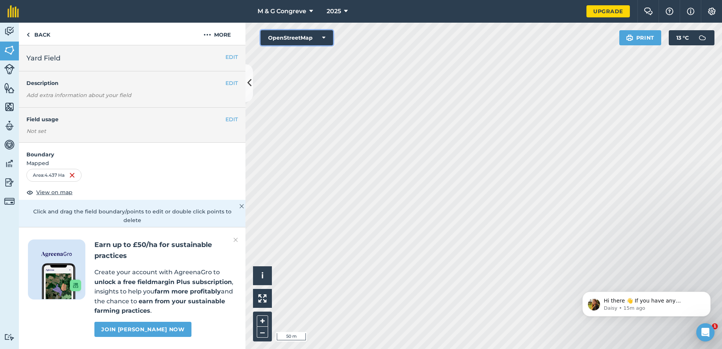
click at [325, 36] on icon at bounding box center [323, 38] width 3 height 8
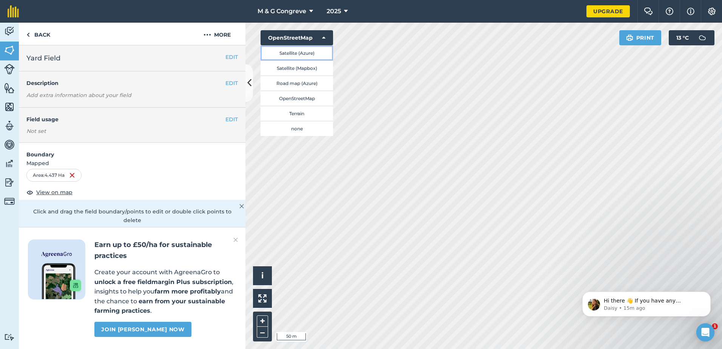
click at [296, 55] on button "Satellite (Azure)" at bounding box center [296, 52] width 72 height 15
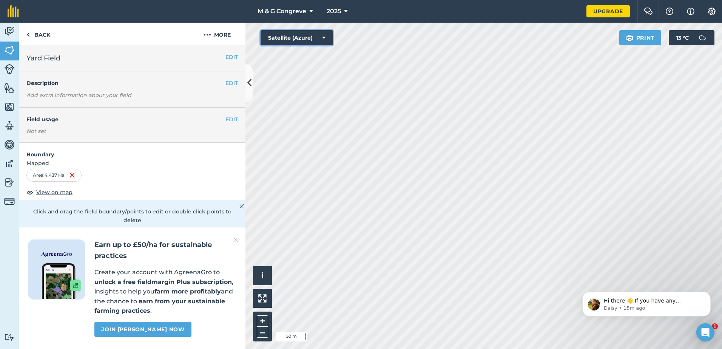
click at [325, 37] on icon at bounding box center [323, 38] width 3 height 8
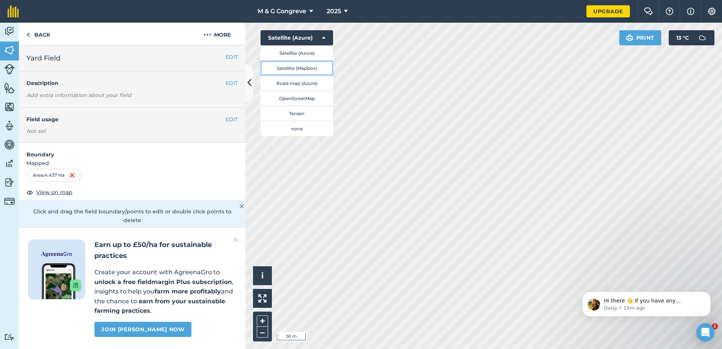
click at [284, 66] on button "Satellite (Mapbox)" at bounding box center [296, 67] width 72 height 15
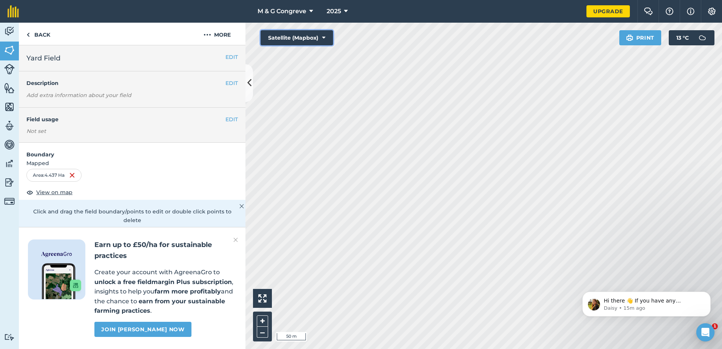
click at [323, 39] on icon at bounding box center [323, 38] width 3 height 8
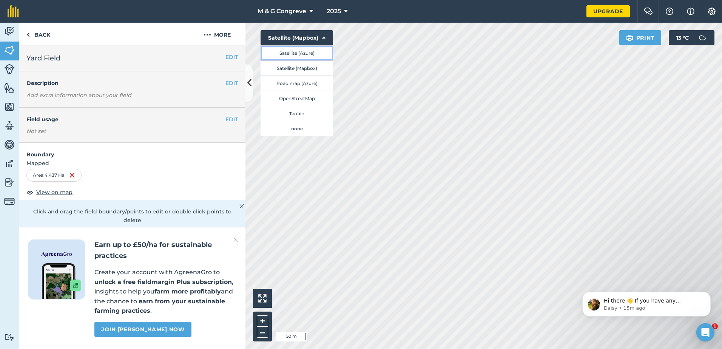
click at [299, 54] on button "Satellite (Azure)" at bounding box center [296, 52] width 72 height 15
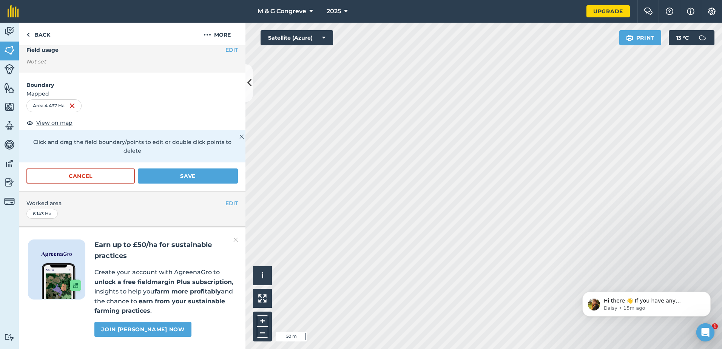
scroll to position [91, 0]
click at [186, 168] on button "Save" at bounding box center [188, 175] width 100 height 15
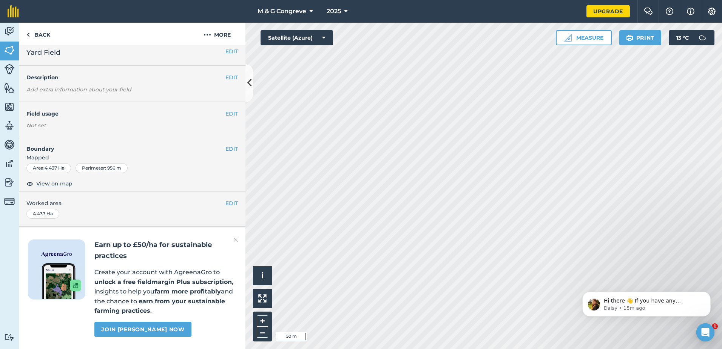
scroll to position [27, 0]
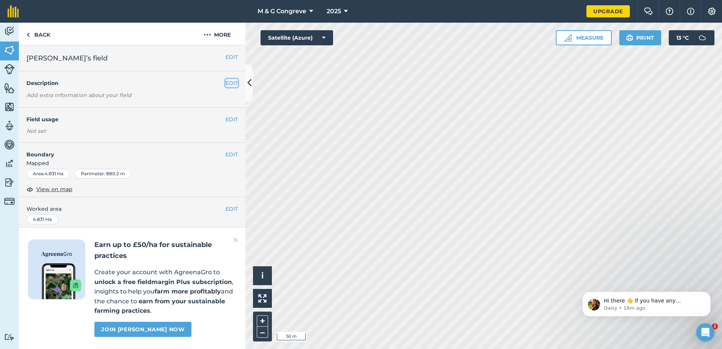
click at [226, 82] on button "EDIT" at bounding box center [231, 83] width 12 height 8
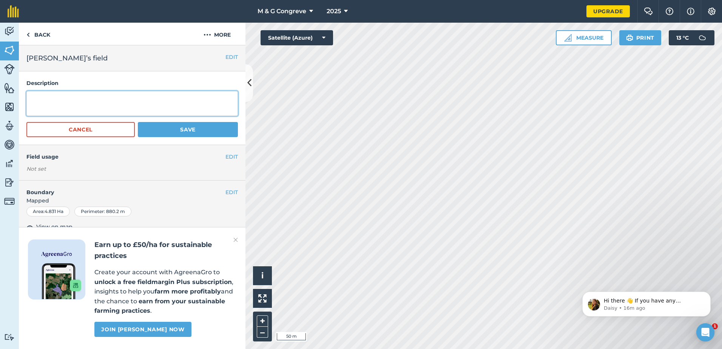
click at [143, 104] on textarea at bounding box center [131, 103] width 211 height 25
type textarea "Pumpkins"
click at [194, 129] on button "Save" at bounding box center [188, 129] width 100 height 15
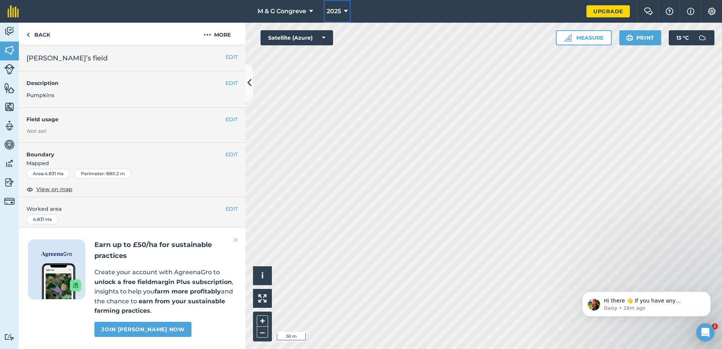
click at [347, 12] on icon at bounding box center [346, 11] width 4 height 9
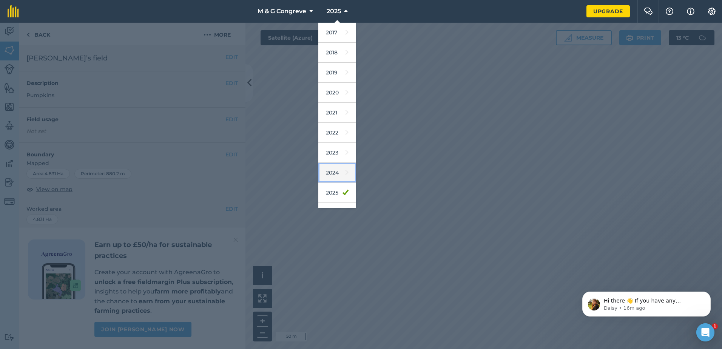
click at [336, 172] on link "2024" at bounding box center [337, 173] width 38 height 20
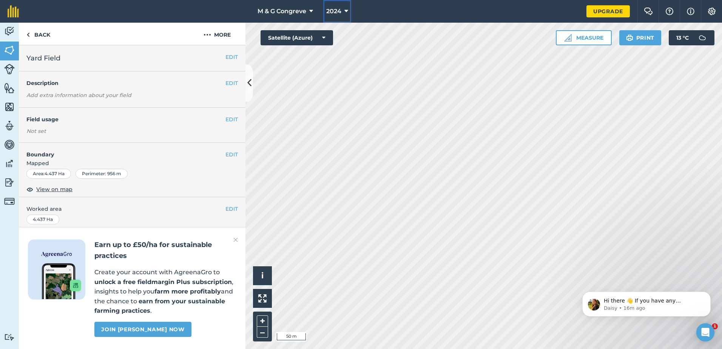
click at [342, 10] on button "2024" at bounding box center [337, 11] width 28 height 23
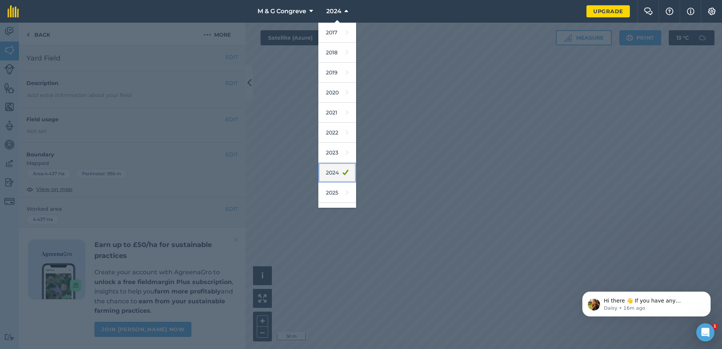
click at [337, 168] on link "2024" at bounding box center [337, 173] width 38 height 20
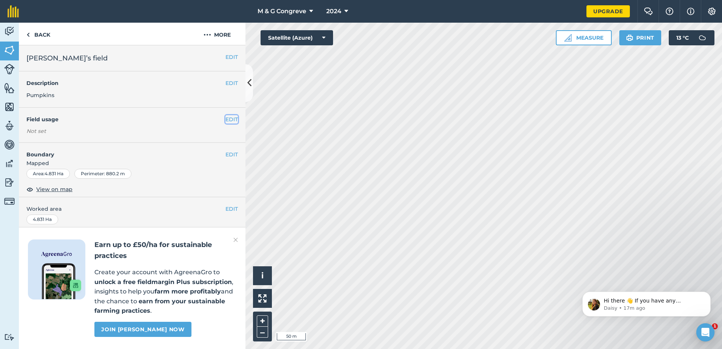
click at [229, 120] on button "EDIT" at bounding box center [231, 119] width 12 height 8
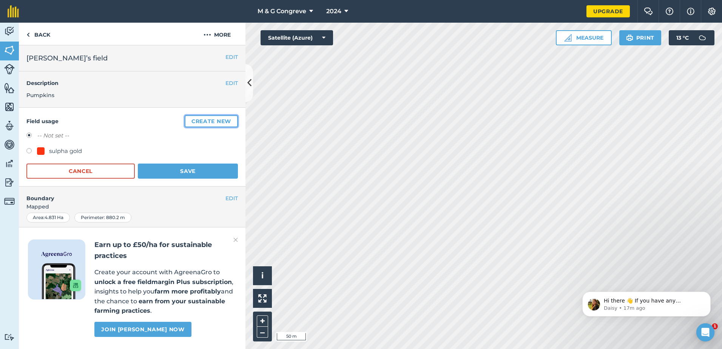
click at [203, 121] on button "Create new" at bounding box center [211, 121] width 53 height 12
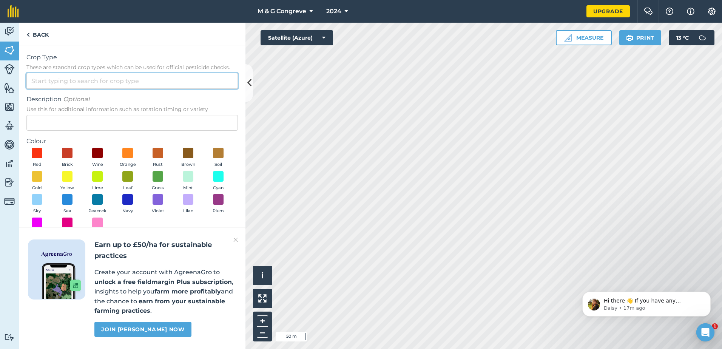
click at [51, 80] on input "Crop Type These are standard crop types which can be used for official pesticid…" at bounding box center [131, 81] width 211 height 16
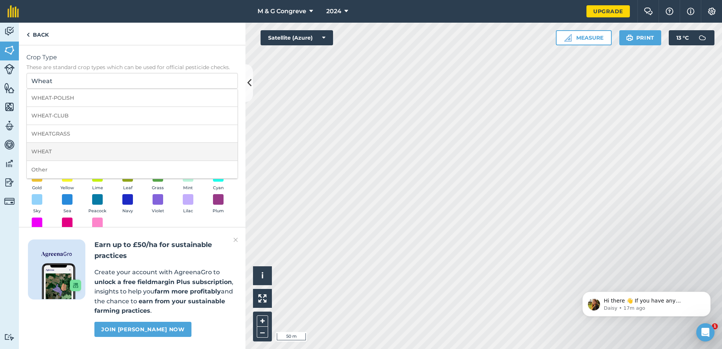
click at [54, 151] on li "WHEAT" at bounding box center [132, 152] width 211 height 18
type input "WHEAT"
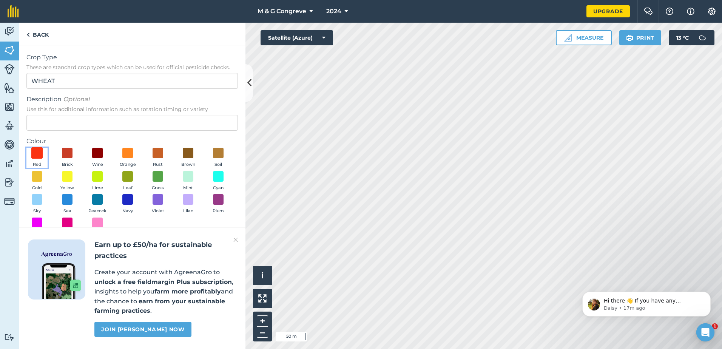
click at [40, 153] on span at bounding box center [37, 153] width 12 height 12
click at [69, 123] on input "Description Optional Use this for additional information such as rotation timin…" at bounding box center [131, 123] width 211 height 16
type input "[DATE]-[DATE]"
click at [157, 140] on label "Colour" at bounding box center [131, 141] width 211 height 9
click at [45, 33] on link "Back" at bounding box center [37, 34] width 37 height 22
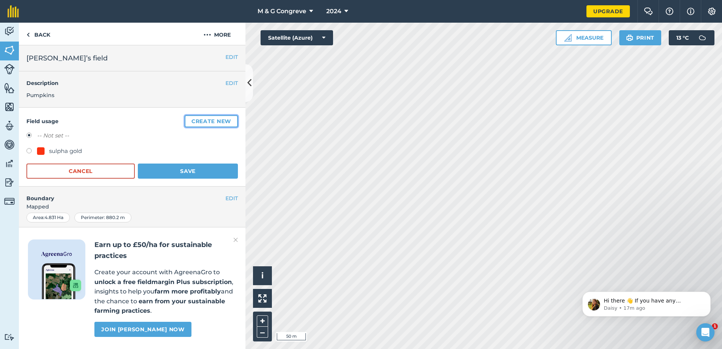
click at [209, 122] on button "Create new" at bounding box center [211, 121] width 53 height 12
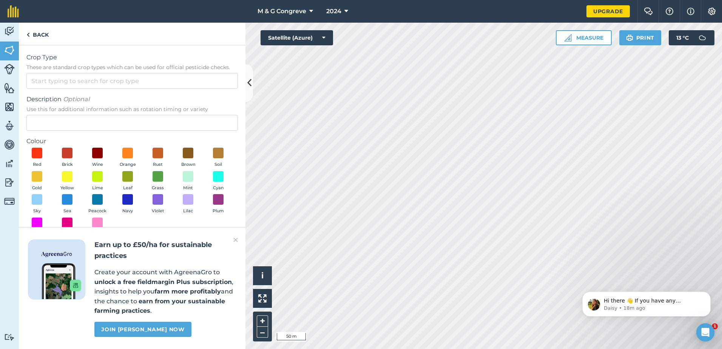
click at [235, 238] on img at bounding box center [235, 239] width 5 height 9
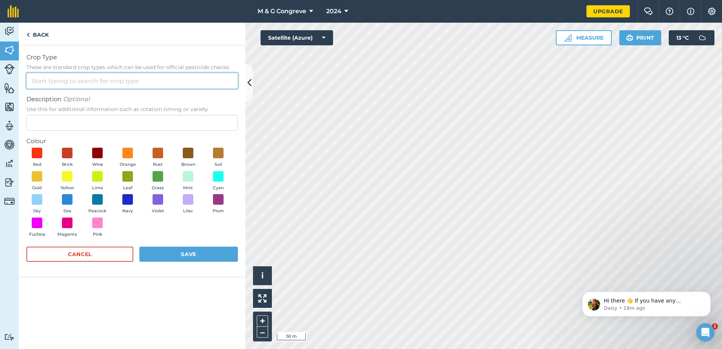
click at [83, 81] on input "Crop Type These are standard crop types which can be used for official pesticid…" at bounding box center [131, 81] width 211 height 16
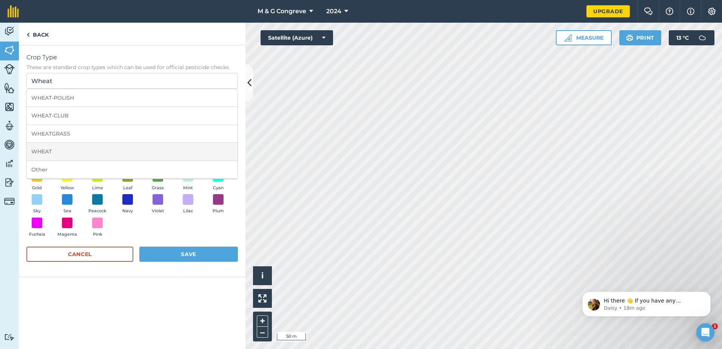
click at [52, 147] on li "WHEAT" at bounding box center [132, 152] width 211 height 18
type input "WHEAT"
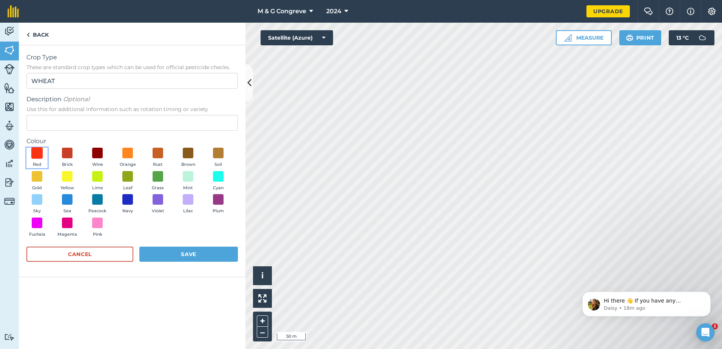
click at [35, 152] on span at bounding box center [37, 153] width 12 height 12
click at [47, 125] on input "Description Optional Use this for additional information such as rotation timin…" at bounding box center [131, 123] width 211 height 16
type input "2024-25"
click at [190, 253] on button "Save" at bounding box center [188, 254] width 99 height 15
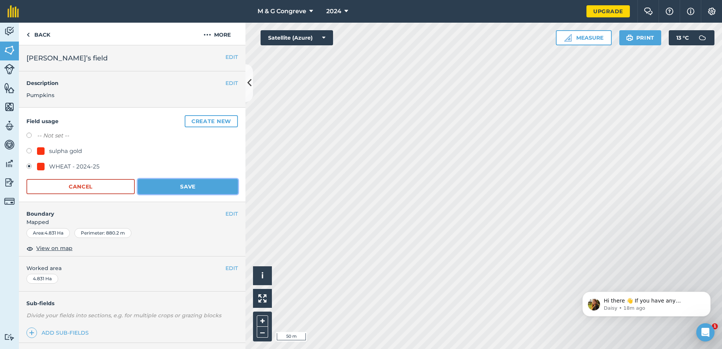
click at [187, 184] on button "Save" at bounding box center [188, 186] width 100 height 15
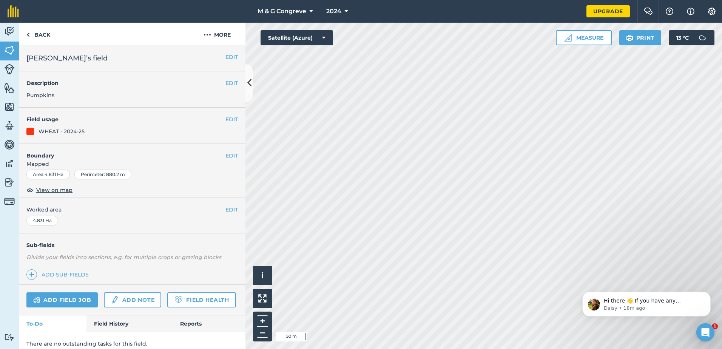
scroll to position [28, 0]
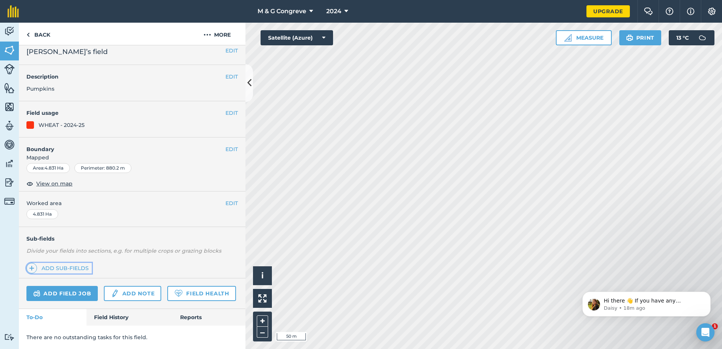
click at [33, 264] on img at bounding box center [31, 268] width 5 height 9
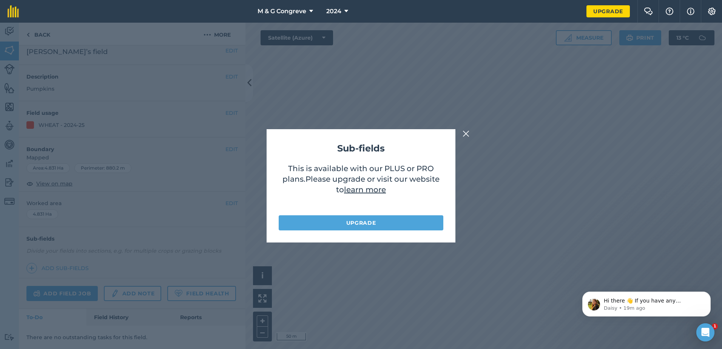
click at [466, 134] on img at bounding box center [465, 133] width 7 height 9
